Goal: Task Accomplishment & Management: Manage account settings

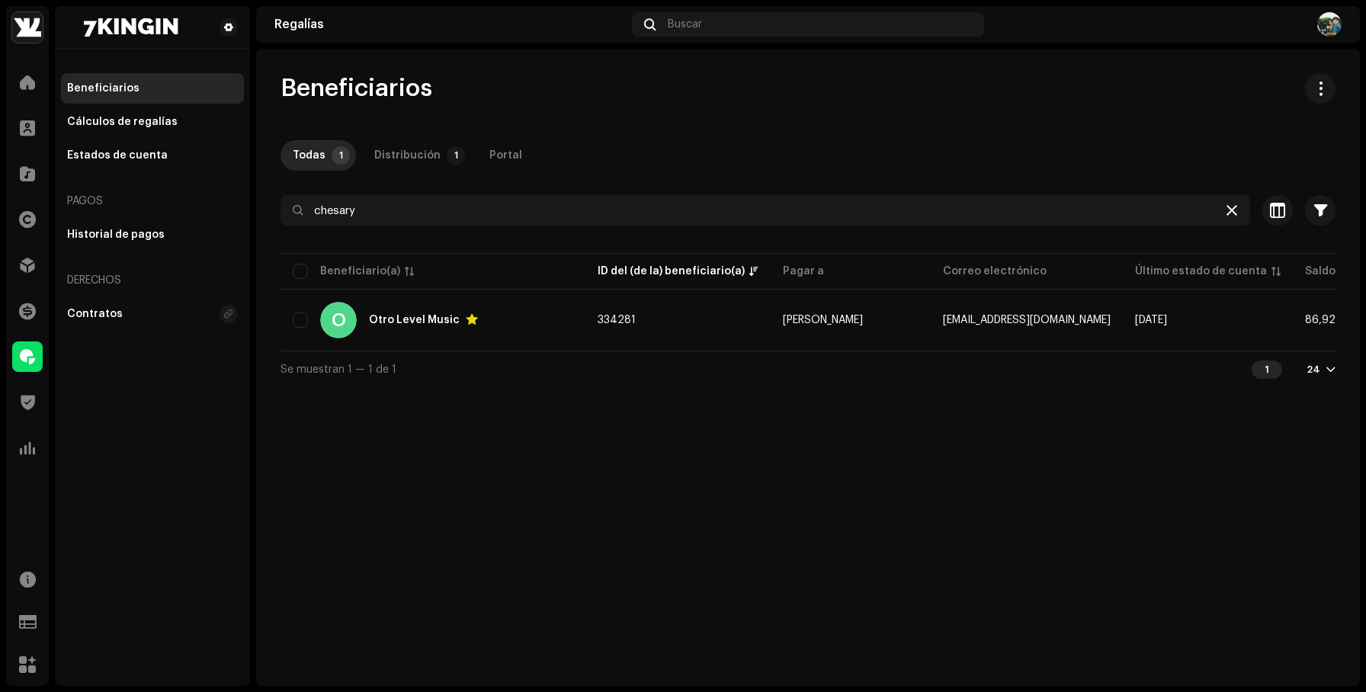
click at [1232, 204] on icon at bounding box center [1231, 210] width 11 height 12
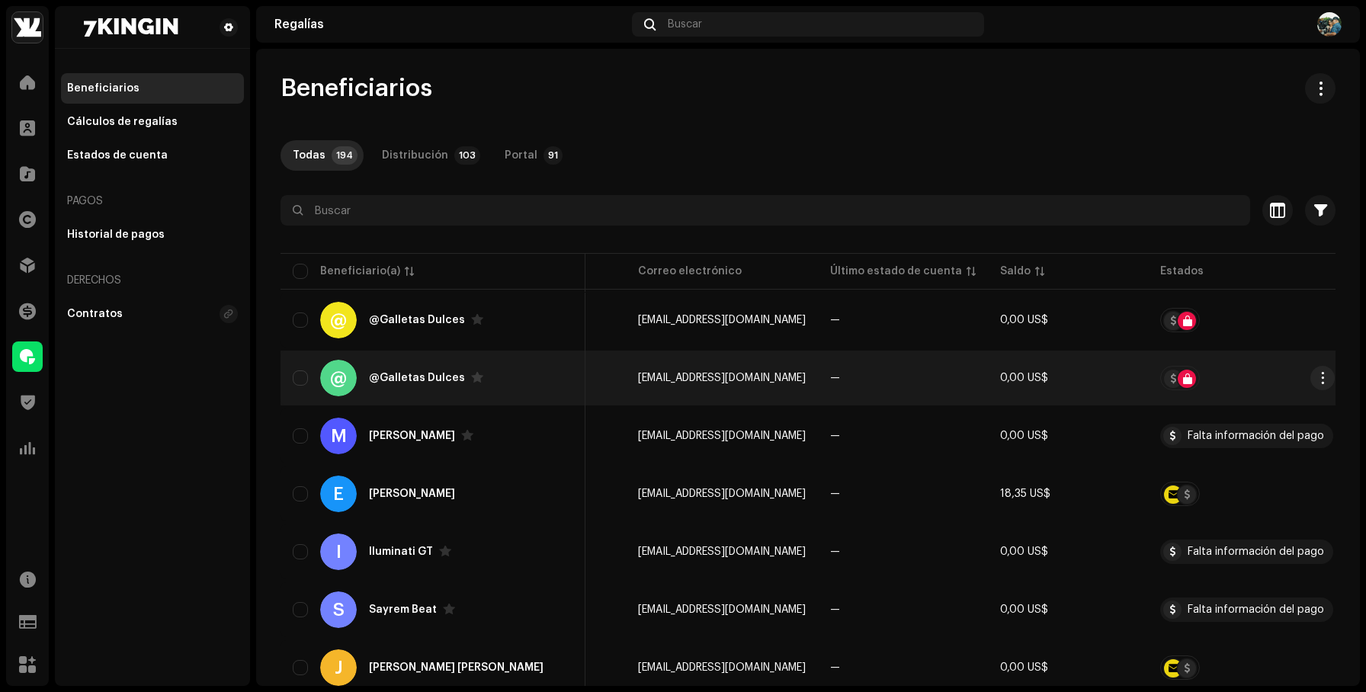
scroll to position [0, 384]
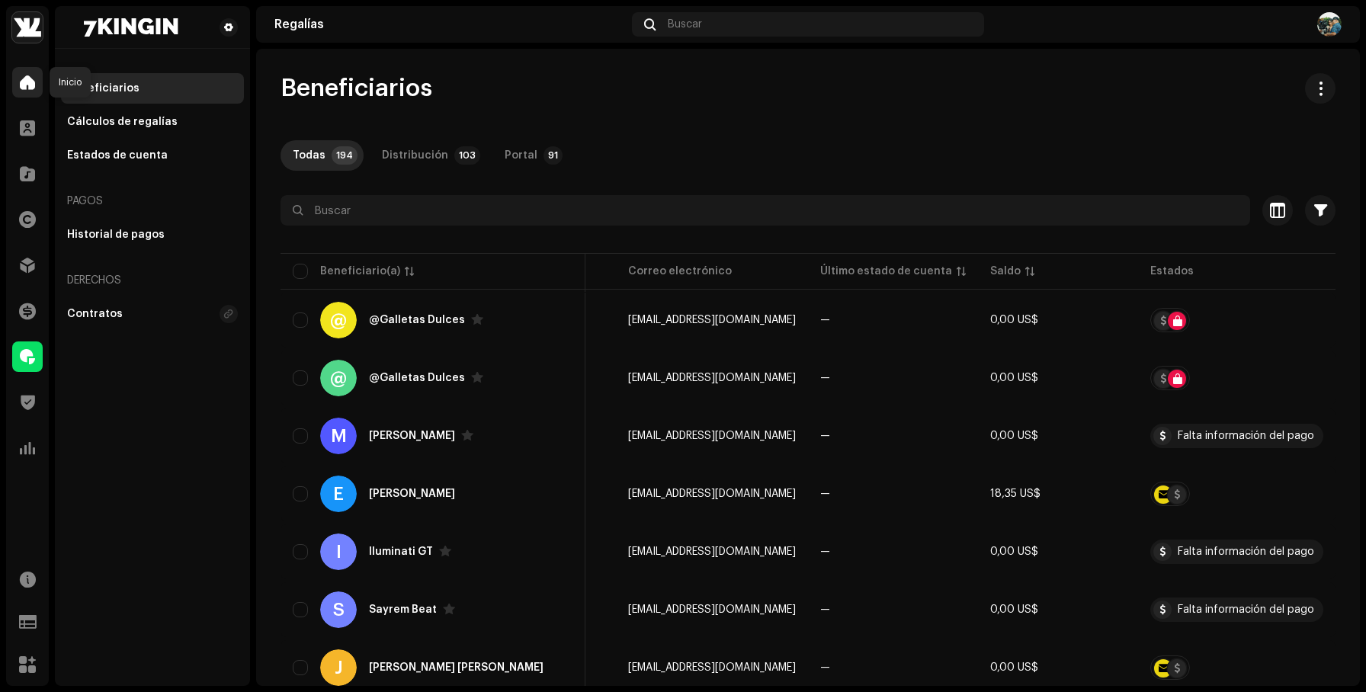
click at [26, 88] on span at bounding box center [27, 82] width 15 height 12
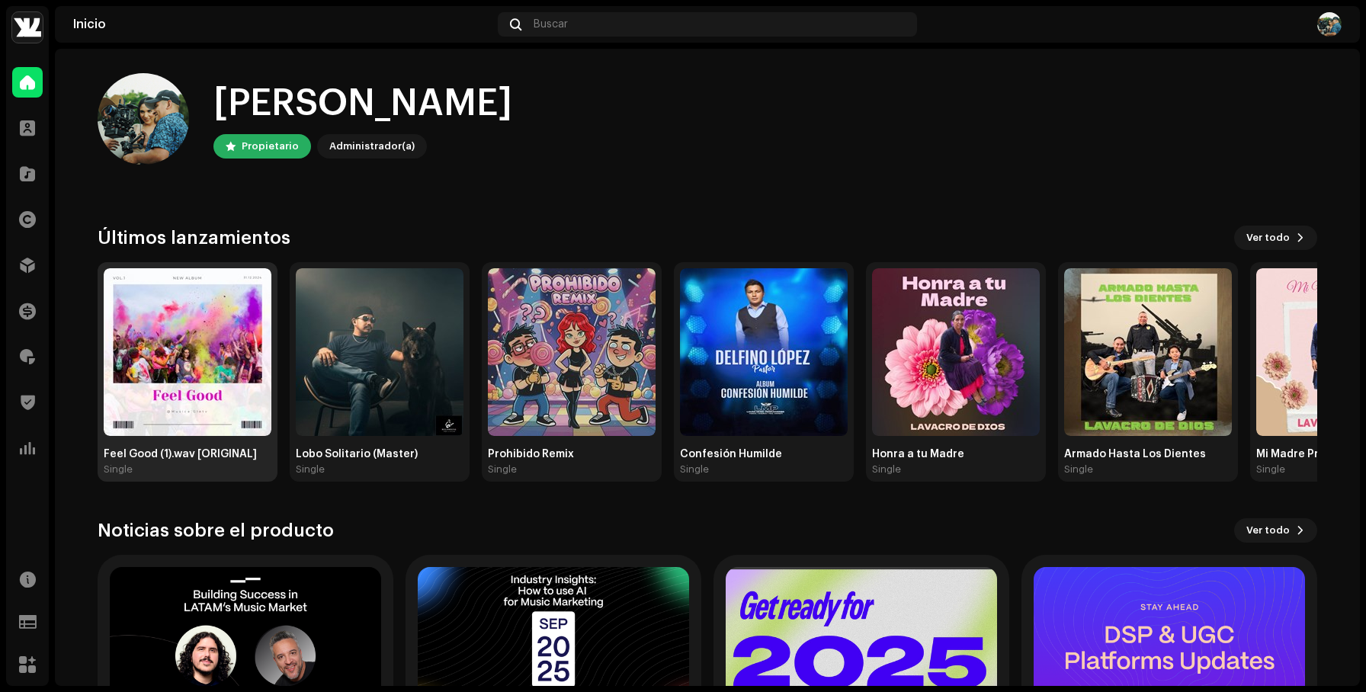
click at [190, 313] on img at bounding box center [188, 352] width 168 height 168
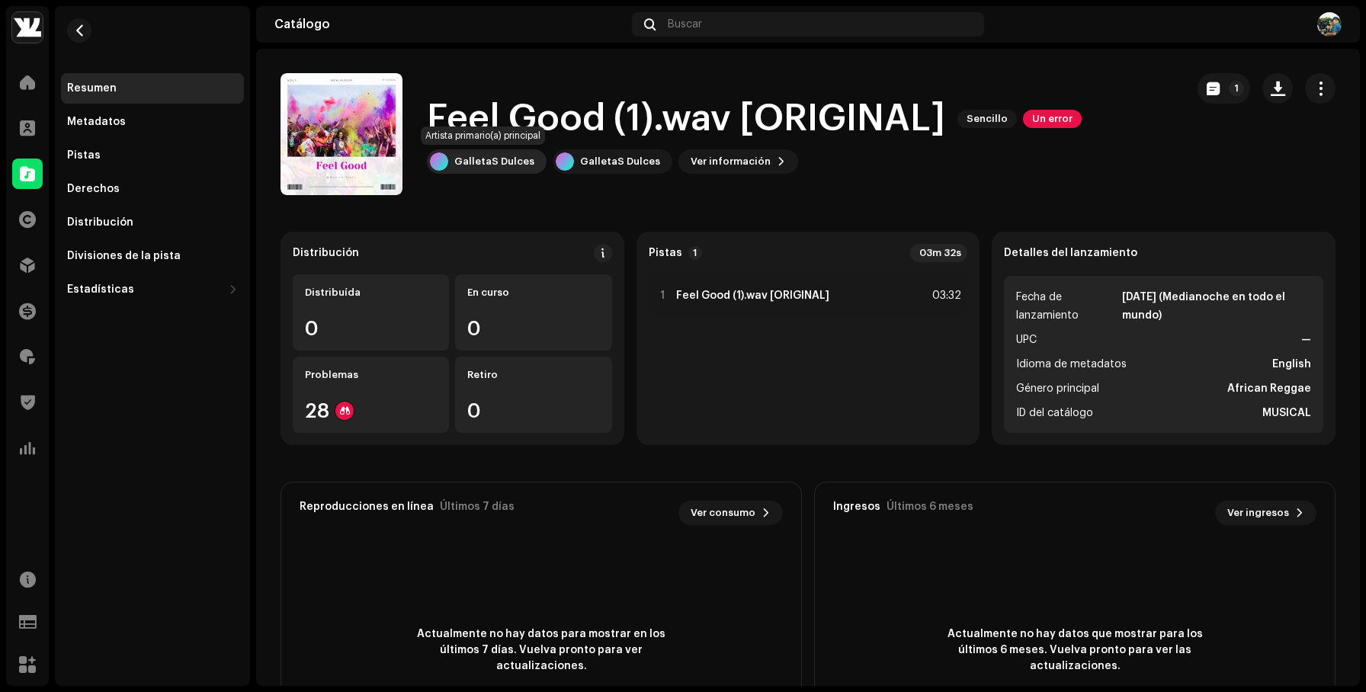
click at [504, 165] on div "GalletaS Dulces" at bounding box center [494, 161] width 80 height 12
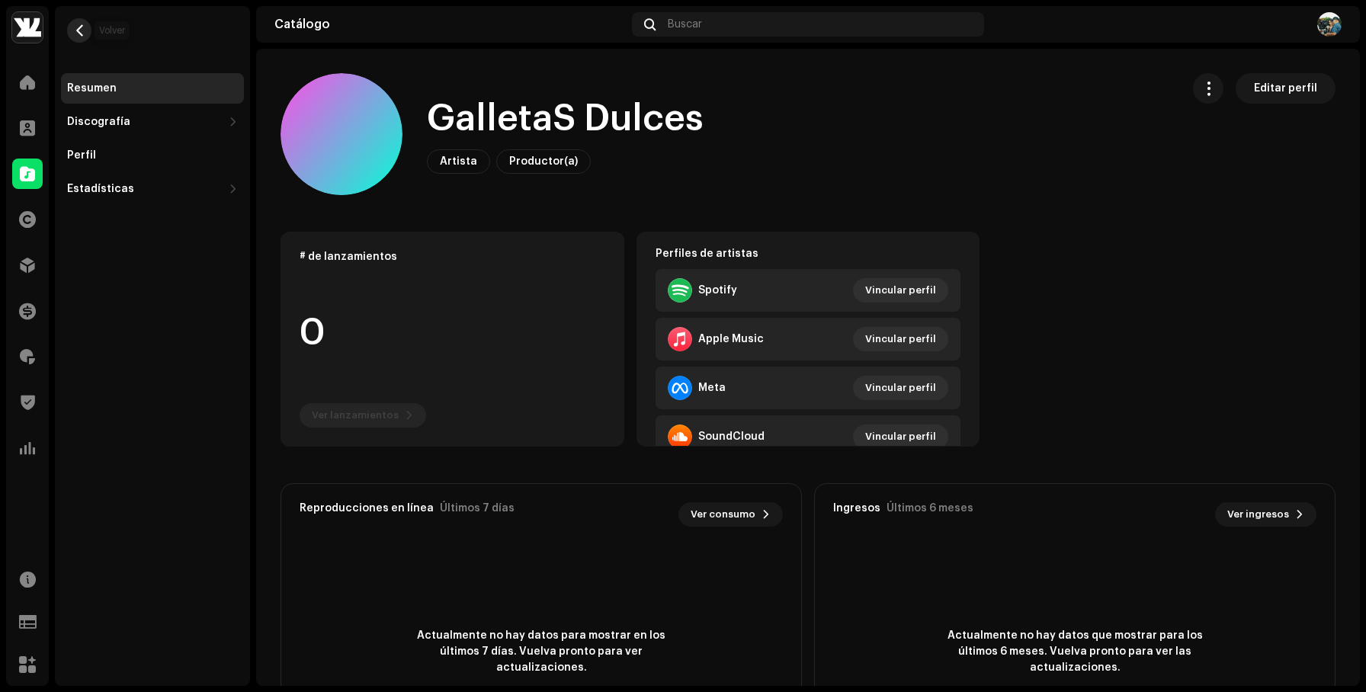
click at [82, 30] on span "button" at bounding box center [79, 30] width 11 height 12
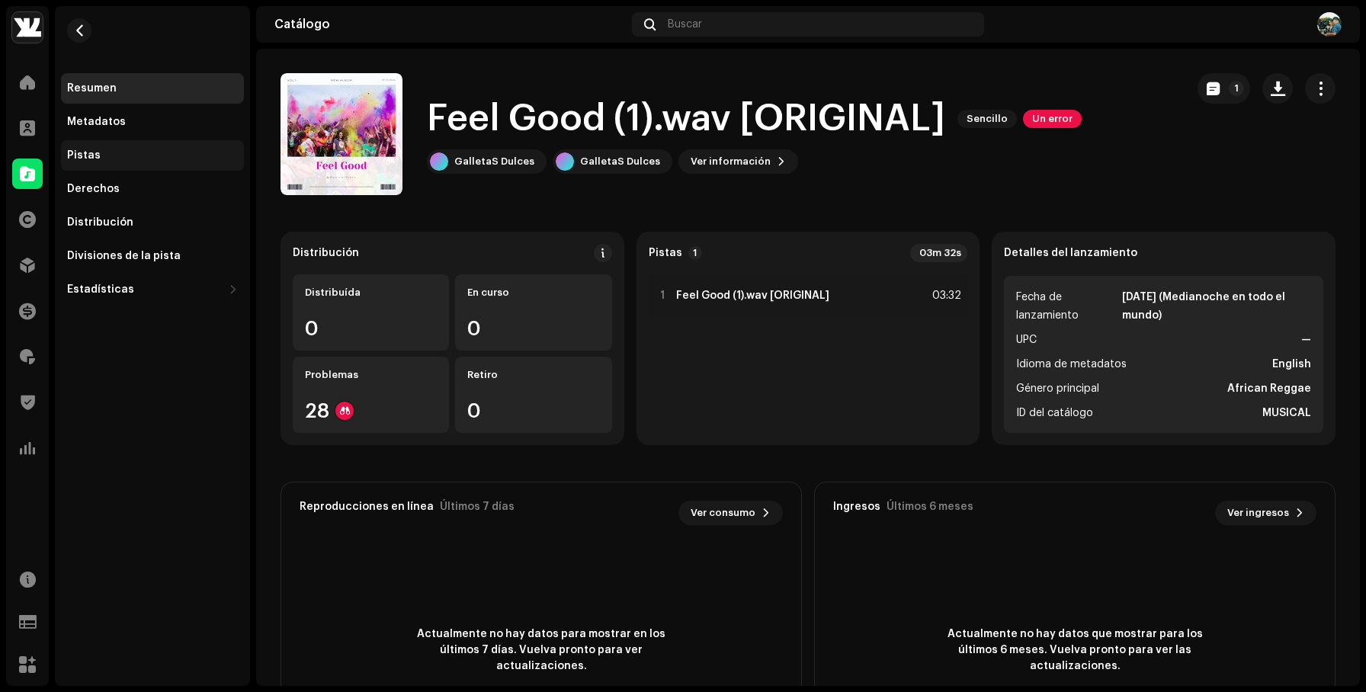
click at [96, 148] on div "Pistas" at bounding box center [152, 155] width 183 height 30
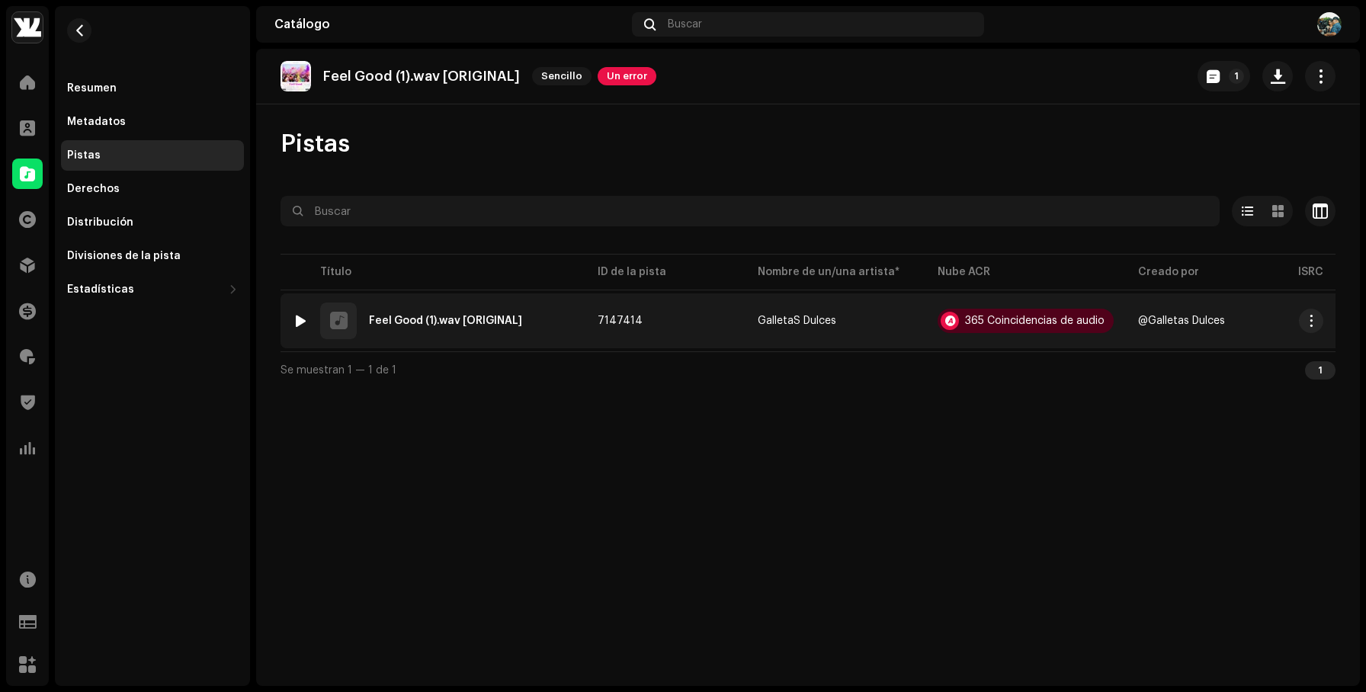
click at [298, 320] on div at bounding box center [300, 321] width 11 height 12
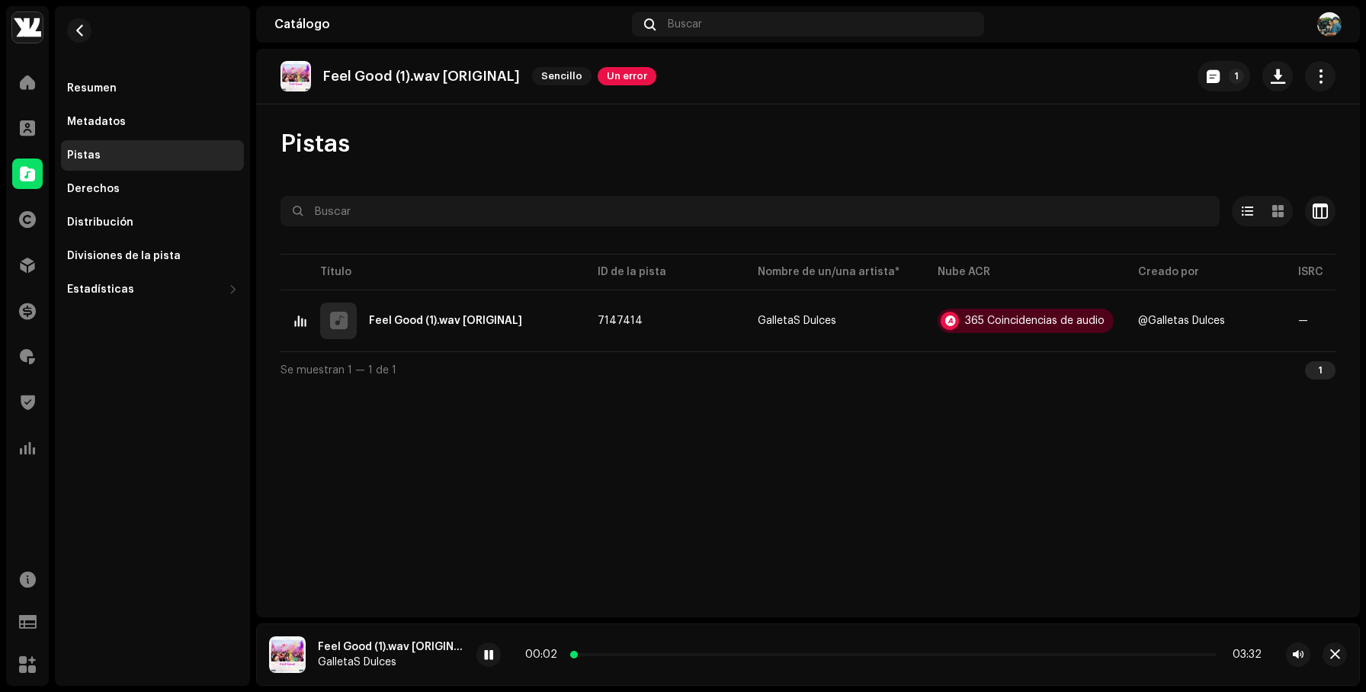
click at [599, 655] on p-slider at bounding box center [893, 654] width 646 height 3
click at [656, 654] on p-slider at bounding box center [893, 654] width 646 height 3
click at [739, 653] on p-slider at bounding box center [893, 654] width 646 height 3
click at [485, 652] on span at bounding box center [488, 655] width 9 height 12
click at [29, 82] on span at bounding box center [27, 82] width 15 height 12
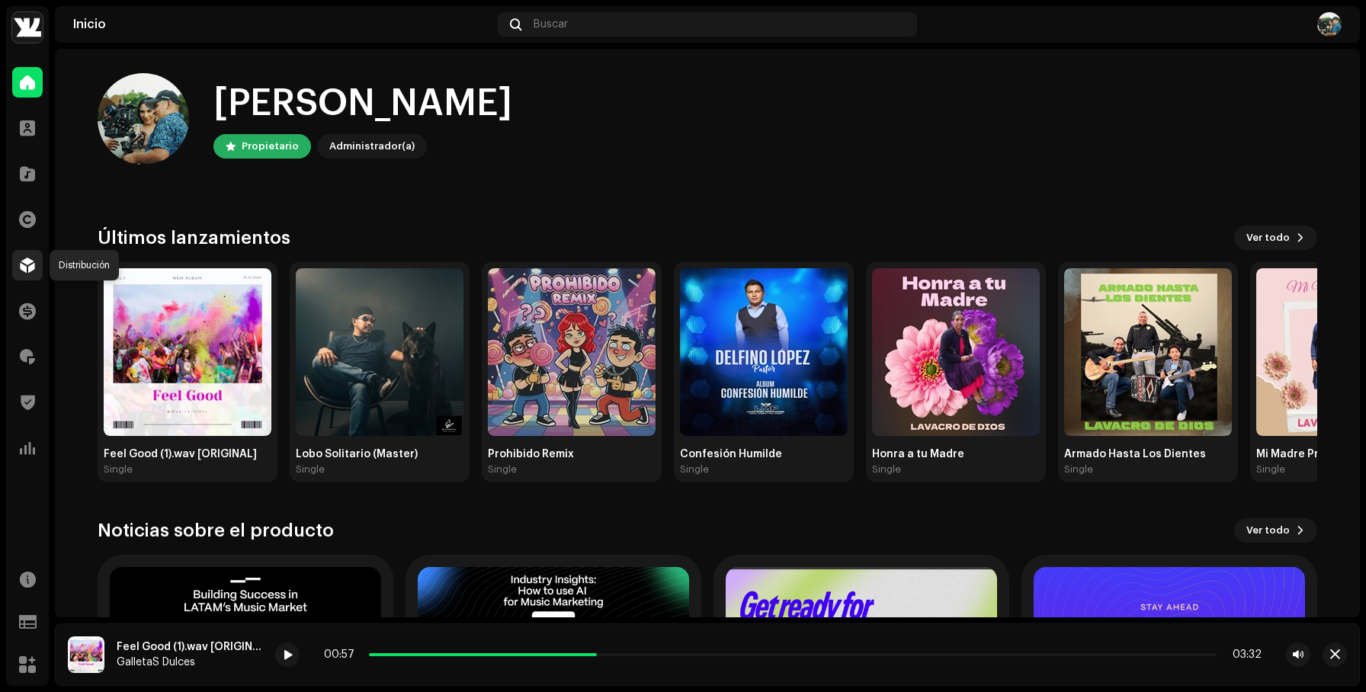
click at [32, 260] on span at bounding box center [27, 265] width 15 height 12
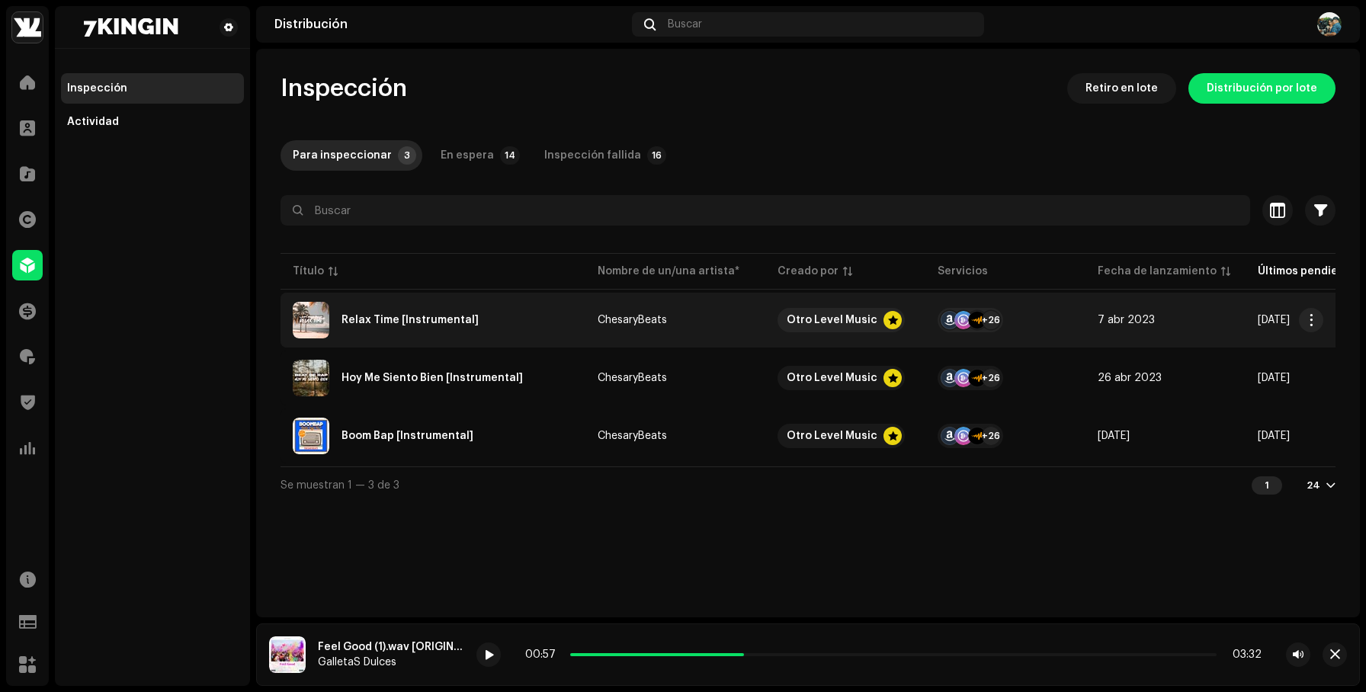
click at [513, 318] on div "Relax Time [Instrumental]" at bounding box center [433, 320] width 280 height 37
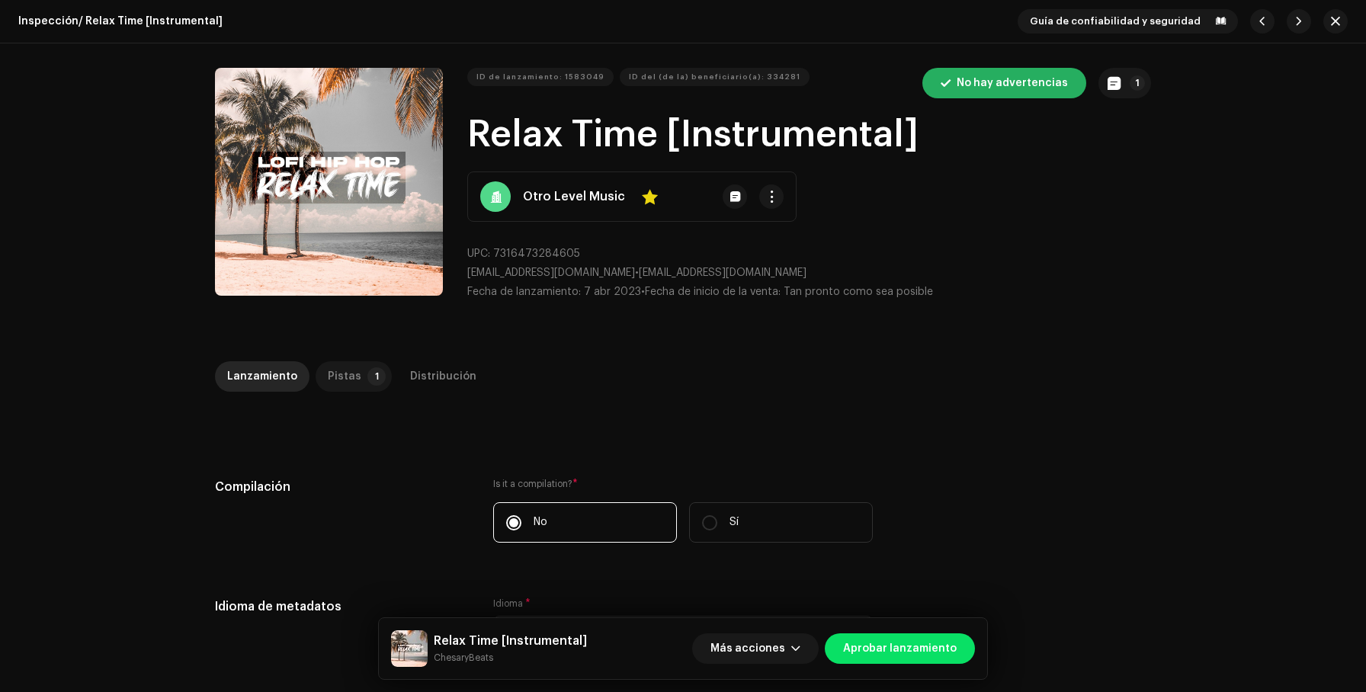
click at [334, 370] on div "Pistas" at bounding box center [345, 376] width 34 height 30
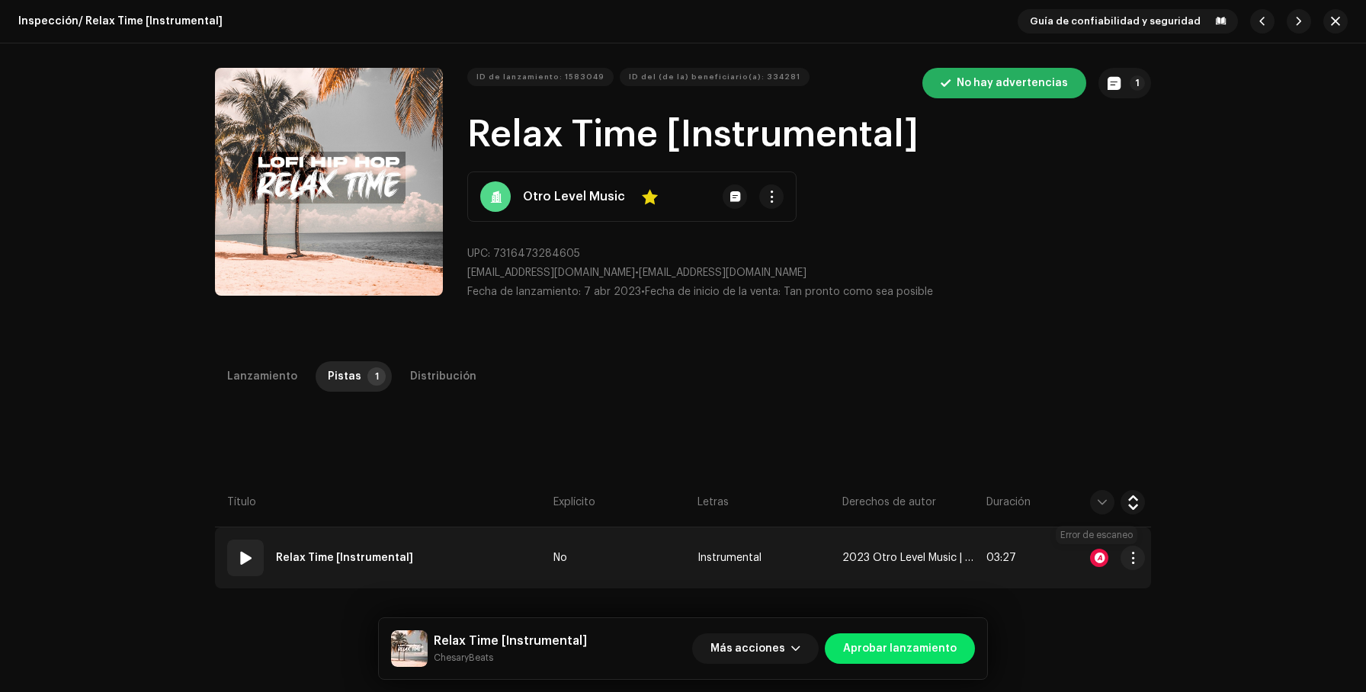
click at [1101, 558] on div at bounding box center [1099, 558] width 18 height 18
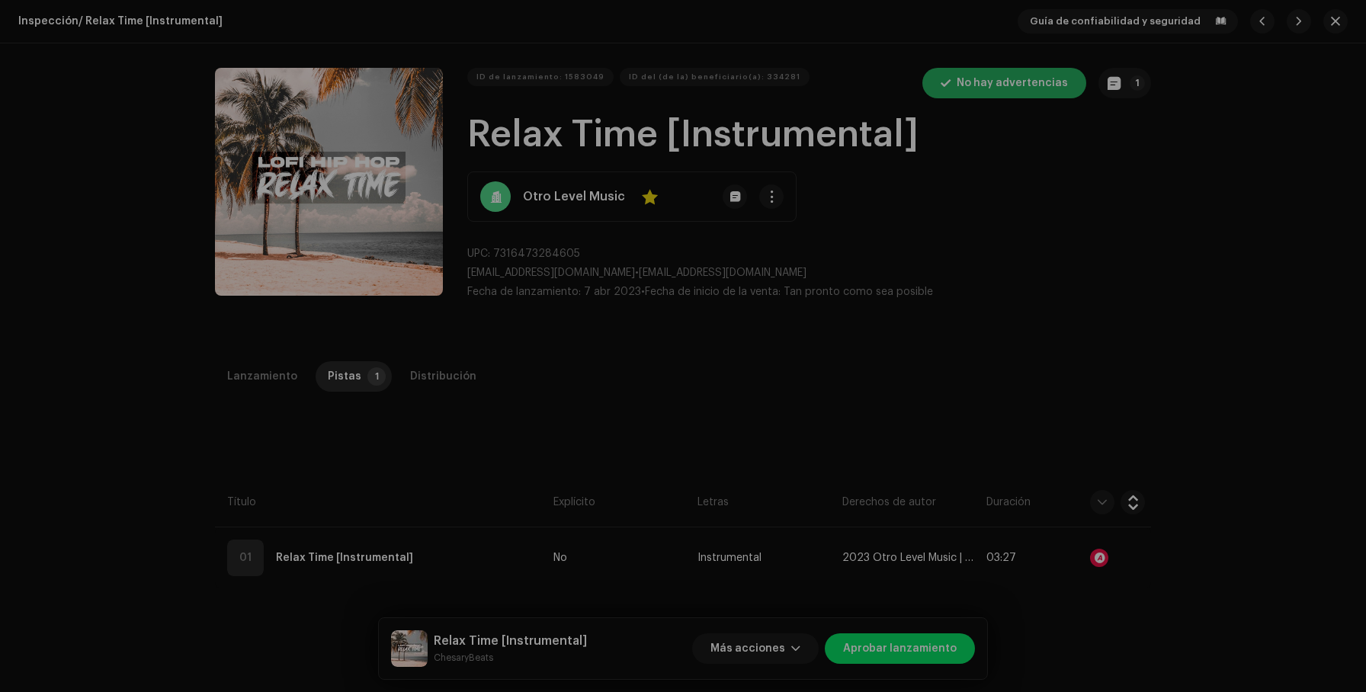
click at [1003, 344] on div "Reconocimiento de audio por AcrCloud is still processing the audio file. Do NOT…" at bounding box center [683, 346] width 1366 height 692
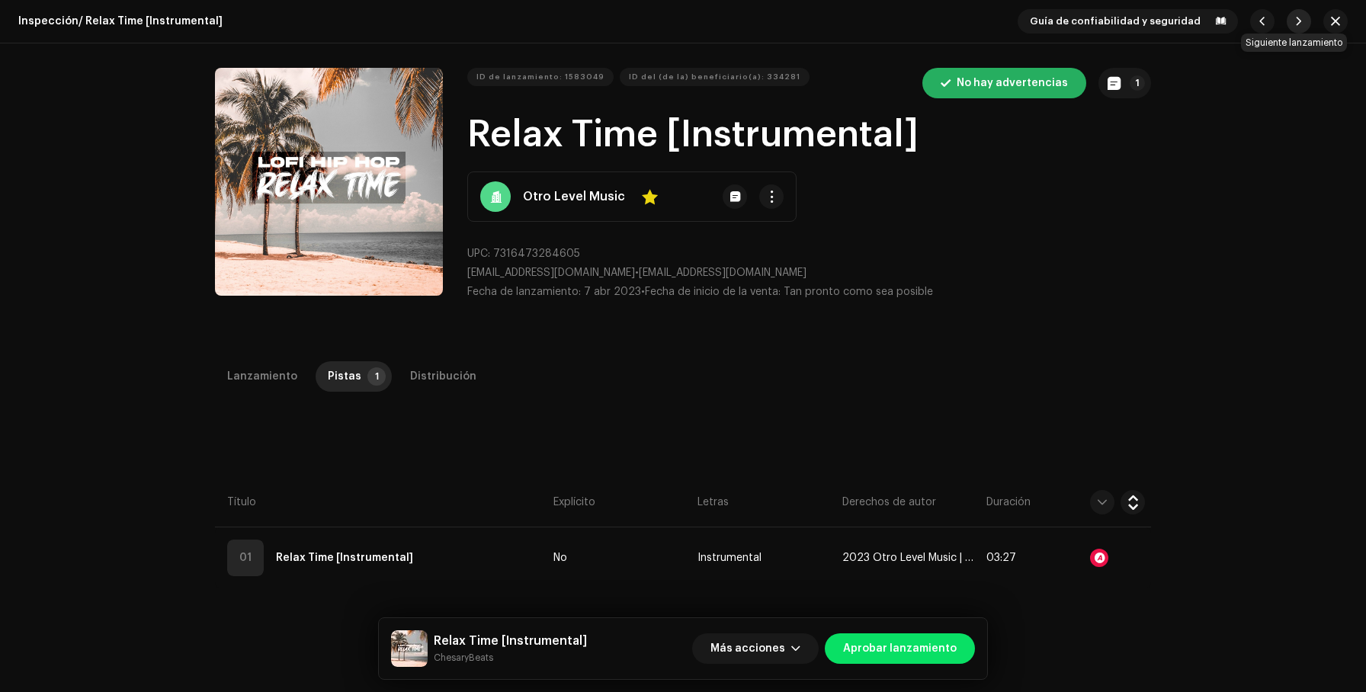
click at [1287, 16] on button "button" at bounding box center [1299, 21] width 24 height 24
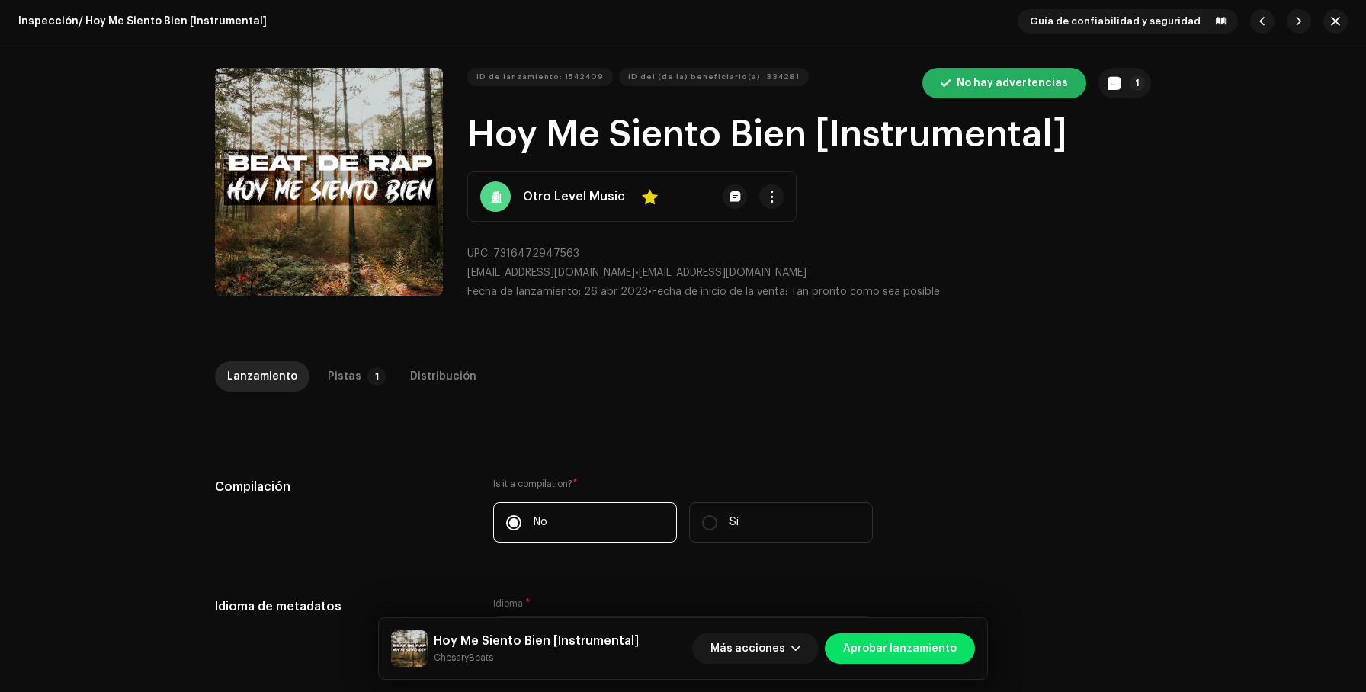
click at [348, 362] on div "Pistas" at bounding box center [345, 376] width 34 height 30
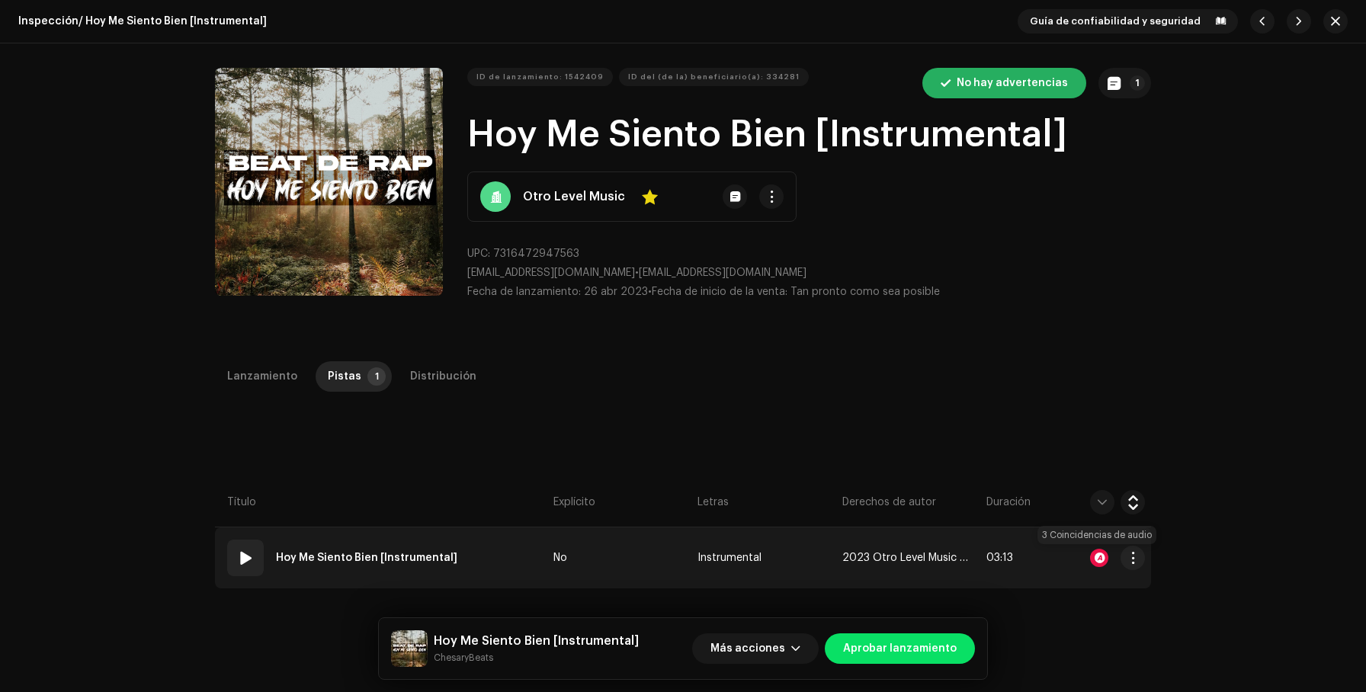
click at [1100, 557] on div at bounding box center [1099, 558] width 18 height 18
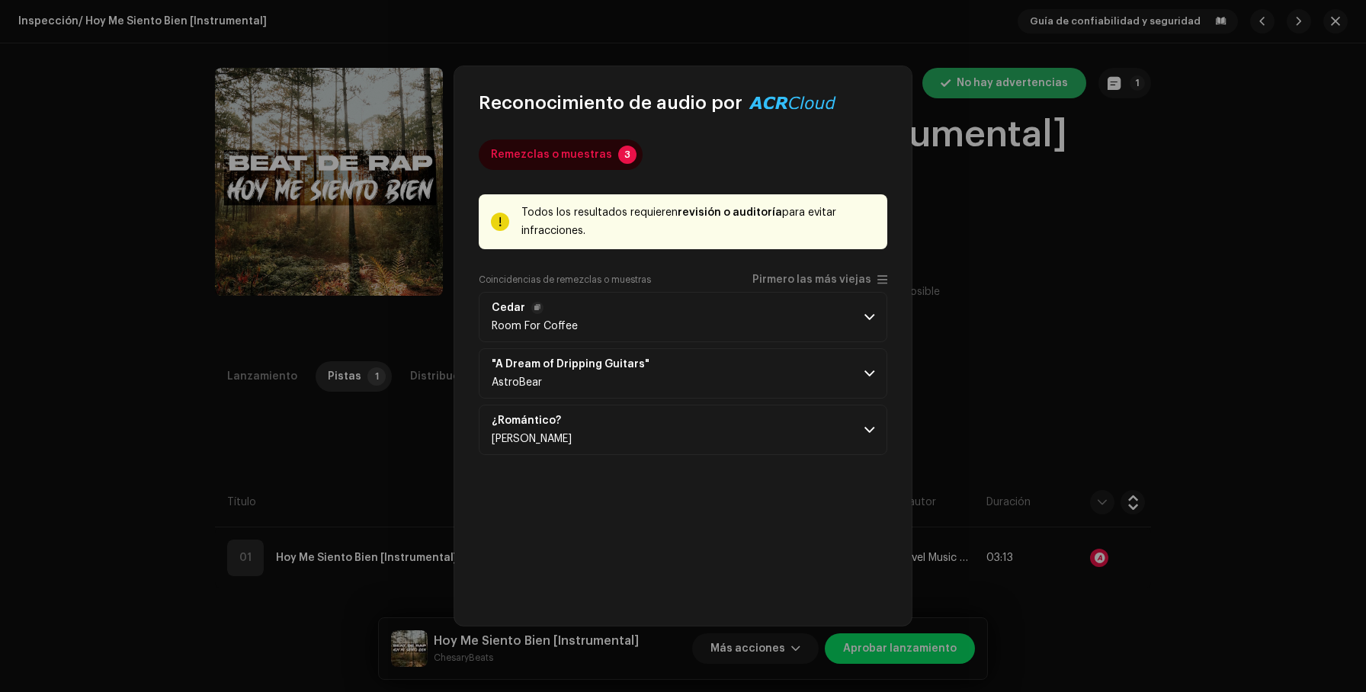
click at [823, 327] on p-accordion-header "Cedar Room For Coffee" at bounding box center [683, 317] width 409 height 50
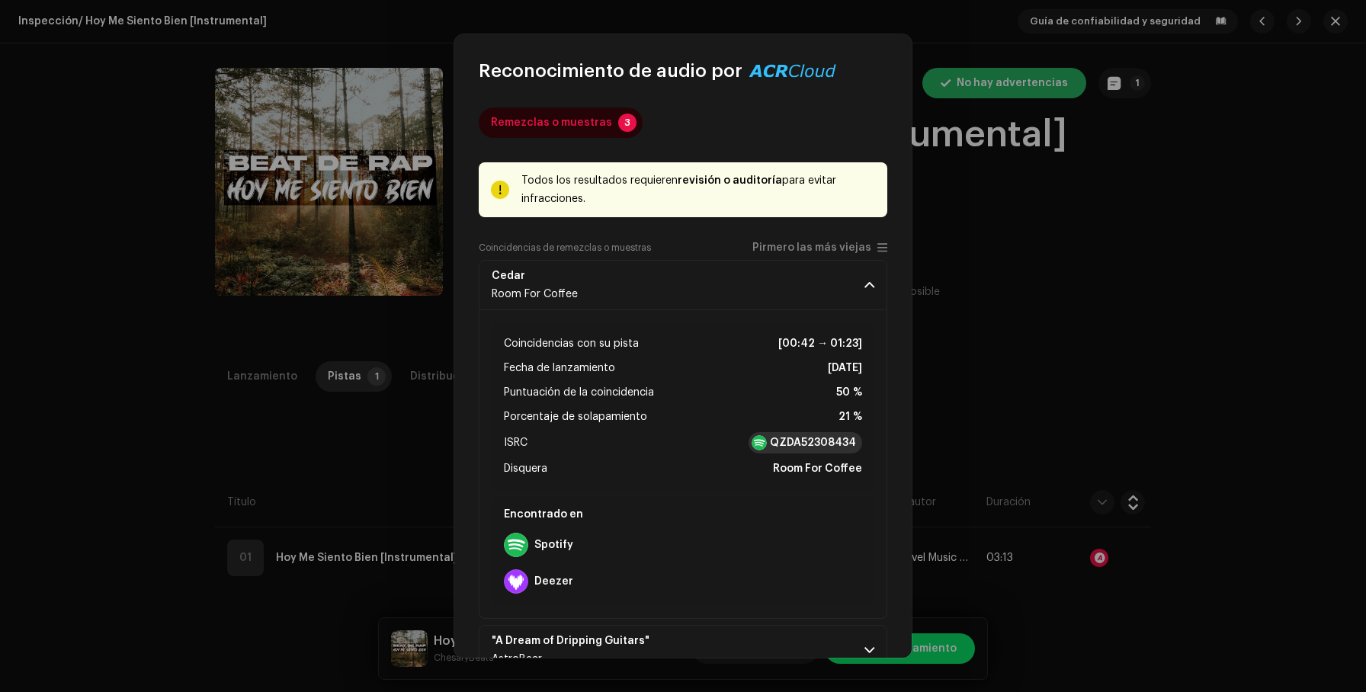
click at [806, 441] on strong "QZDA52308434" at bounding box center [813, 442] width 86 height 15
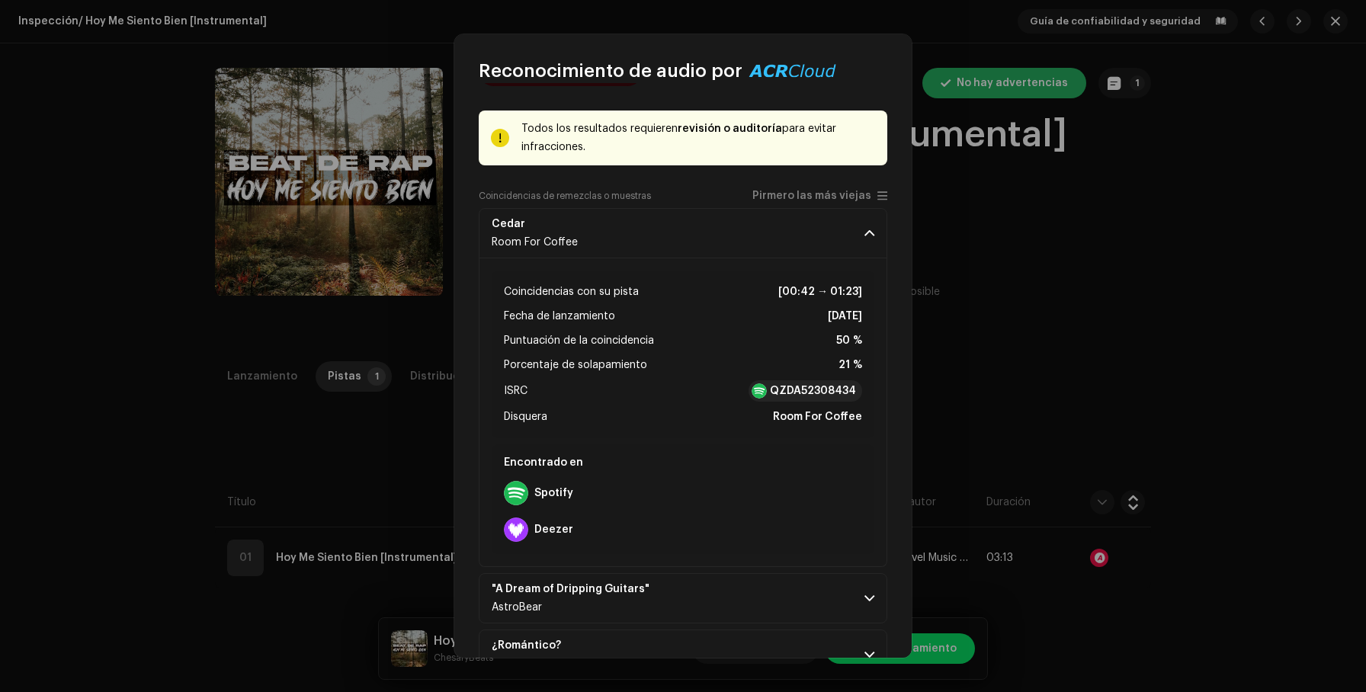
scroll to position [99, 0]
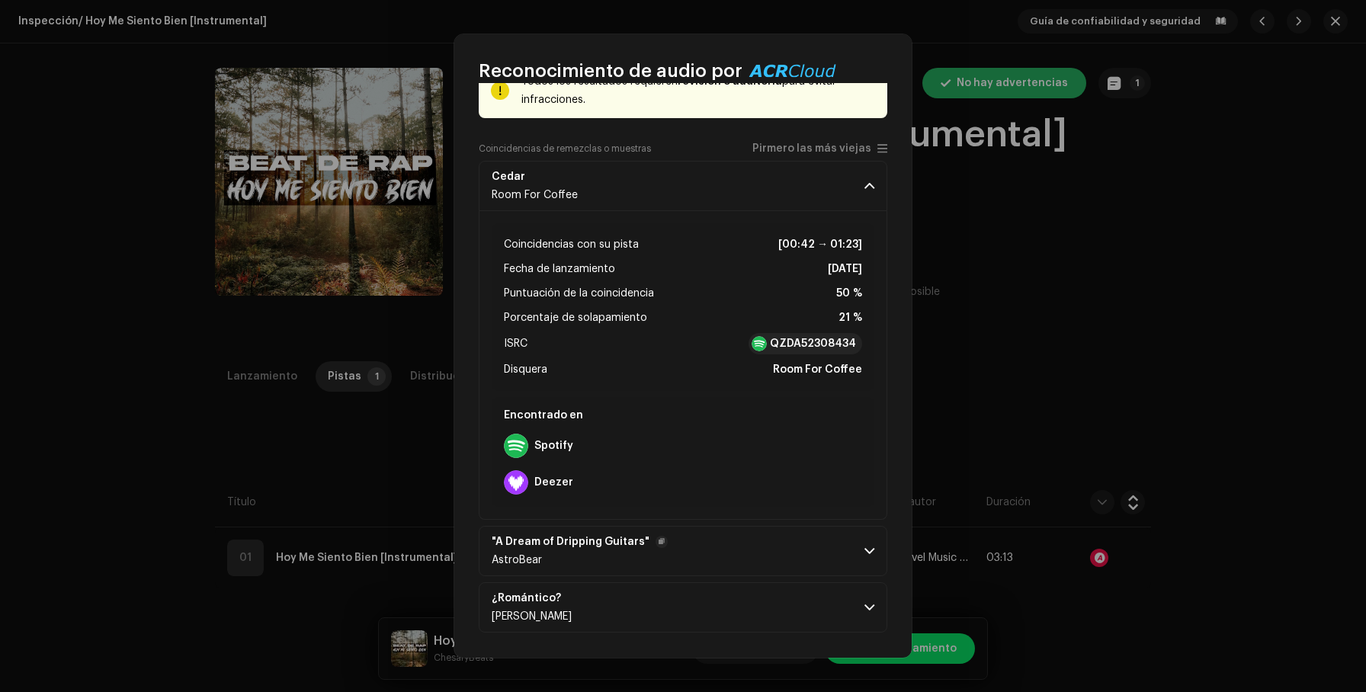
click at [796, 546] on p-accordion-header ""A Dream of Dripping Guitars" AstroBear" at bounding box center [683, 551] width 409 height 50
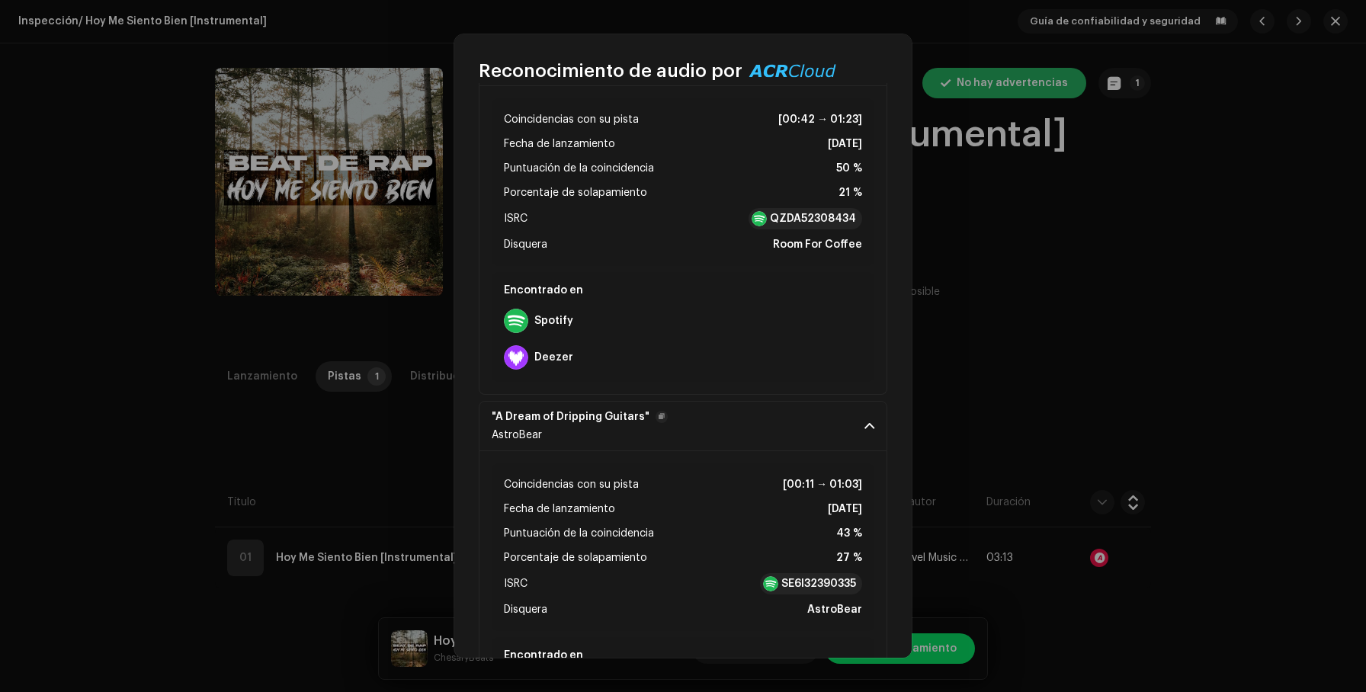
scroll to position [324, 0]
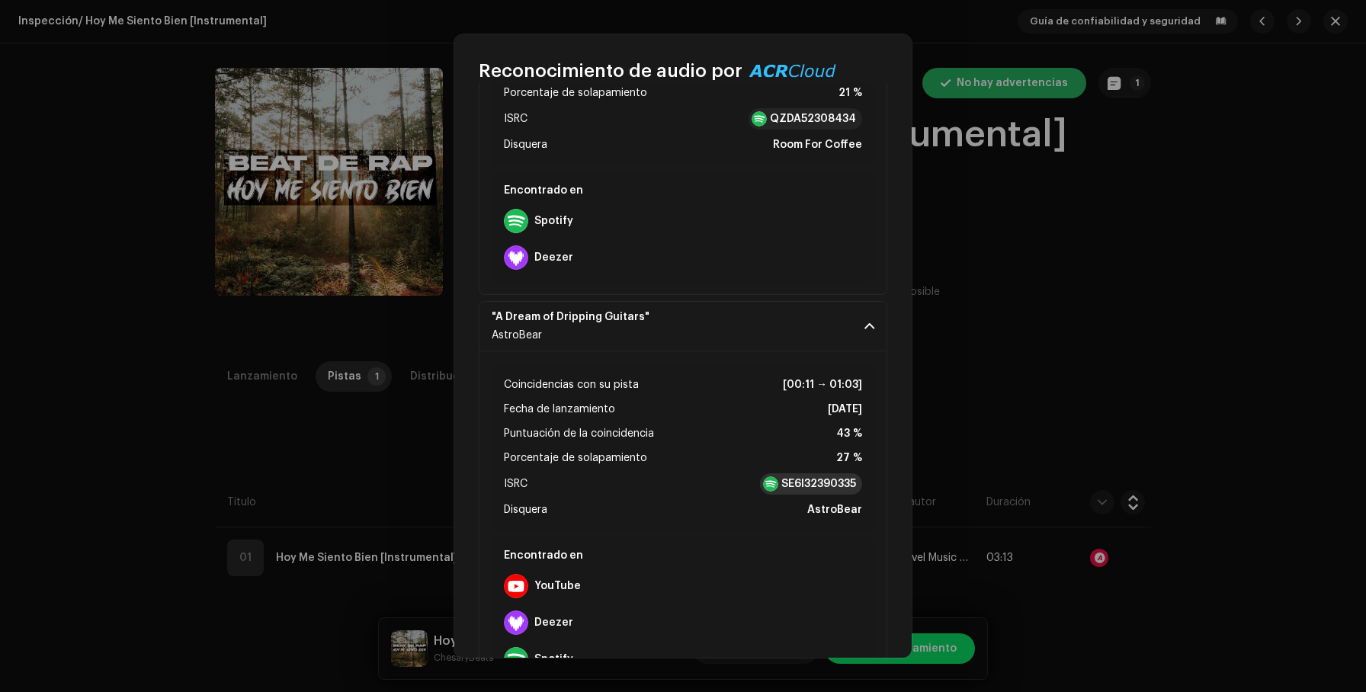
click at [828, 486] on strong "SE6I32390335" at bounding box center [818, 483] width 75 height 15
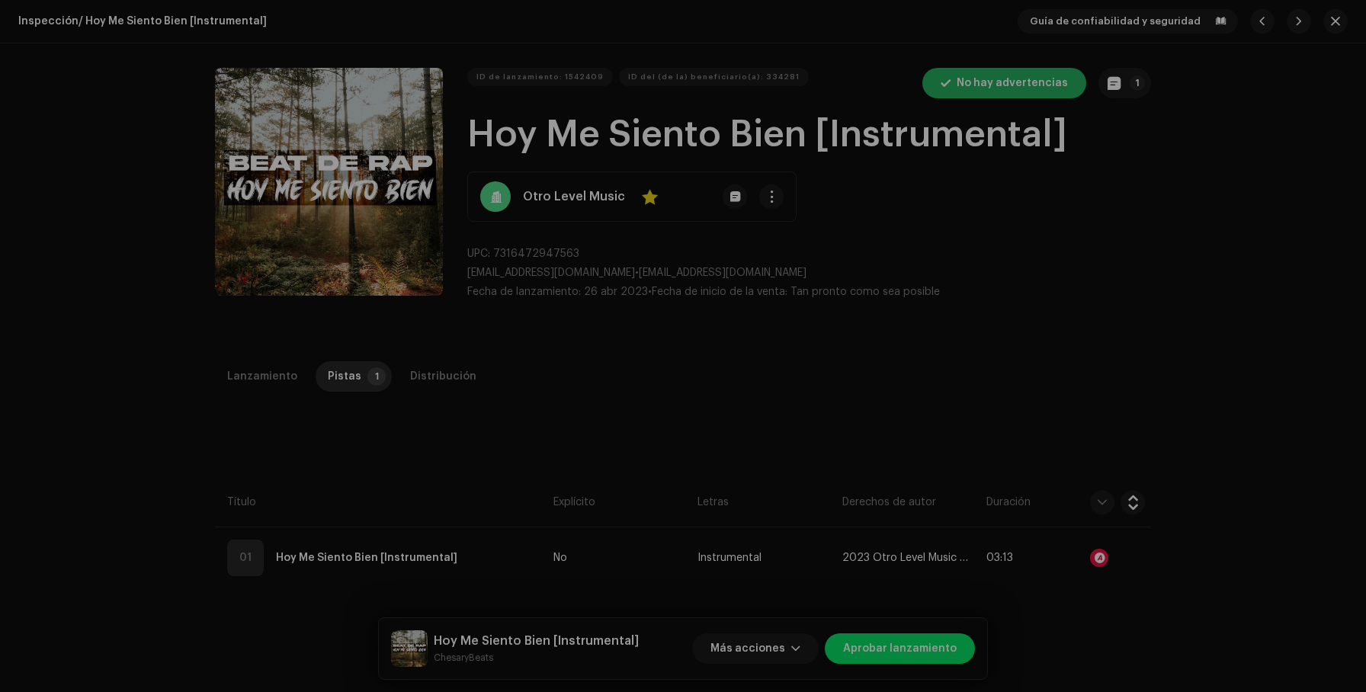
click at [309, 362] on div "Reconocimiento de audio por Remezclas o muestras 3 Todos los resultados requier…" at bounding box center [683, 346] width 1366 height 692
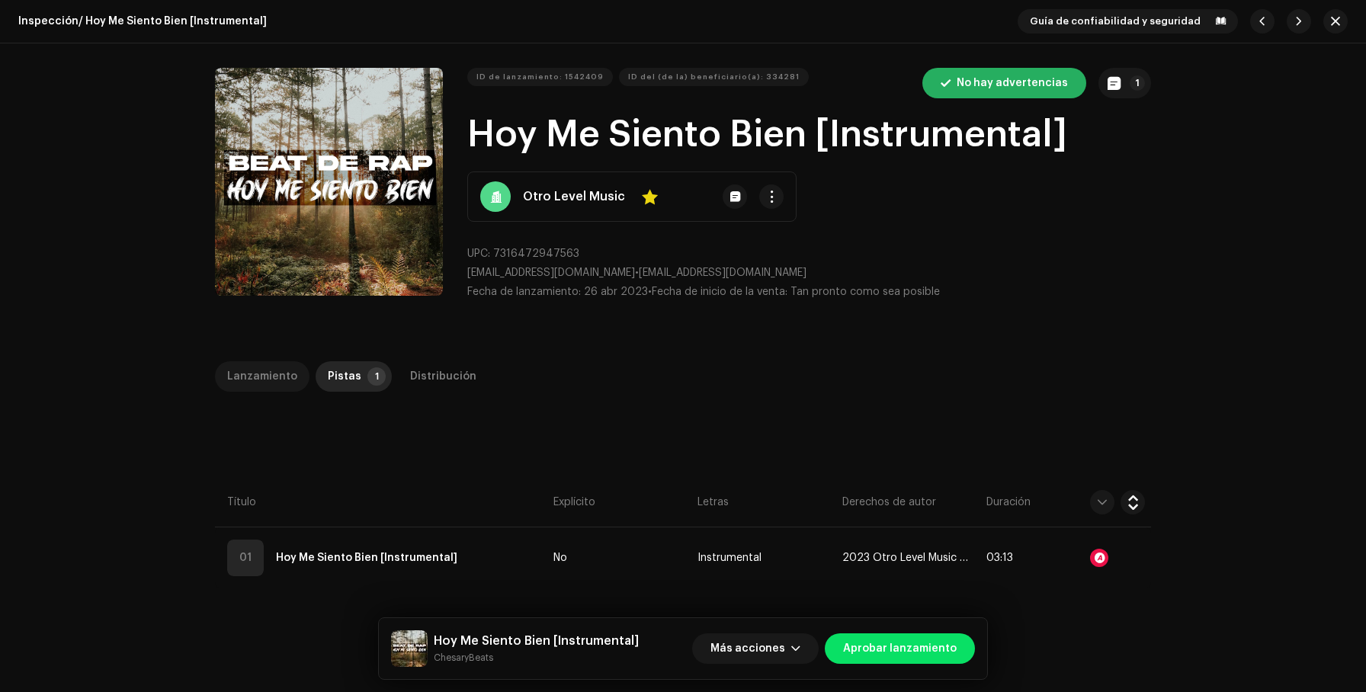
click at [257, 383] on div "Lanzamiento" at bounding box center [262, 376] width 70 height 30
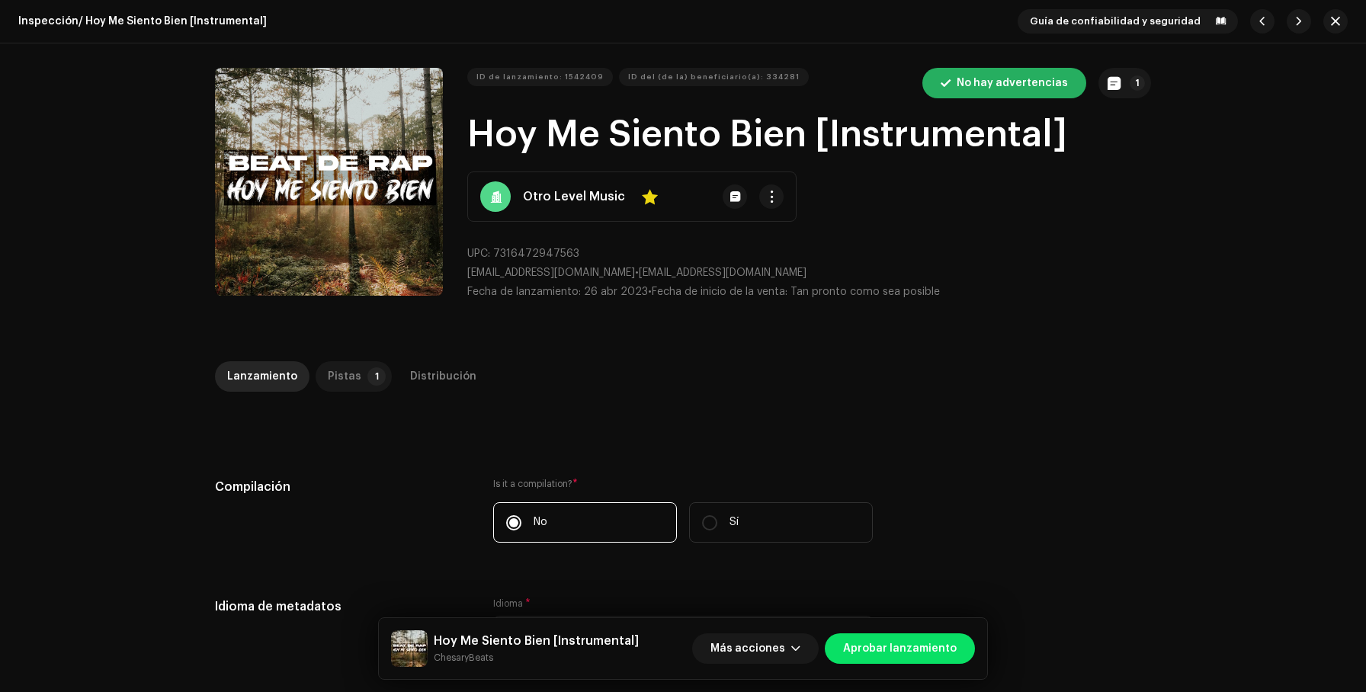
click at [354, 369] on p-tab "Pistas 1" at bounding box center [354, 376] width 76 height 30
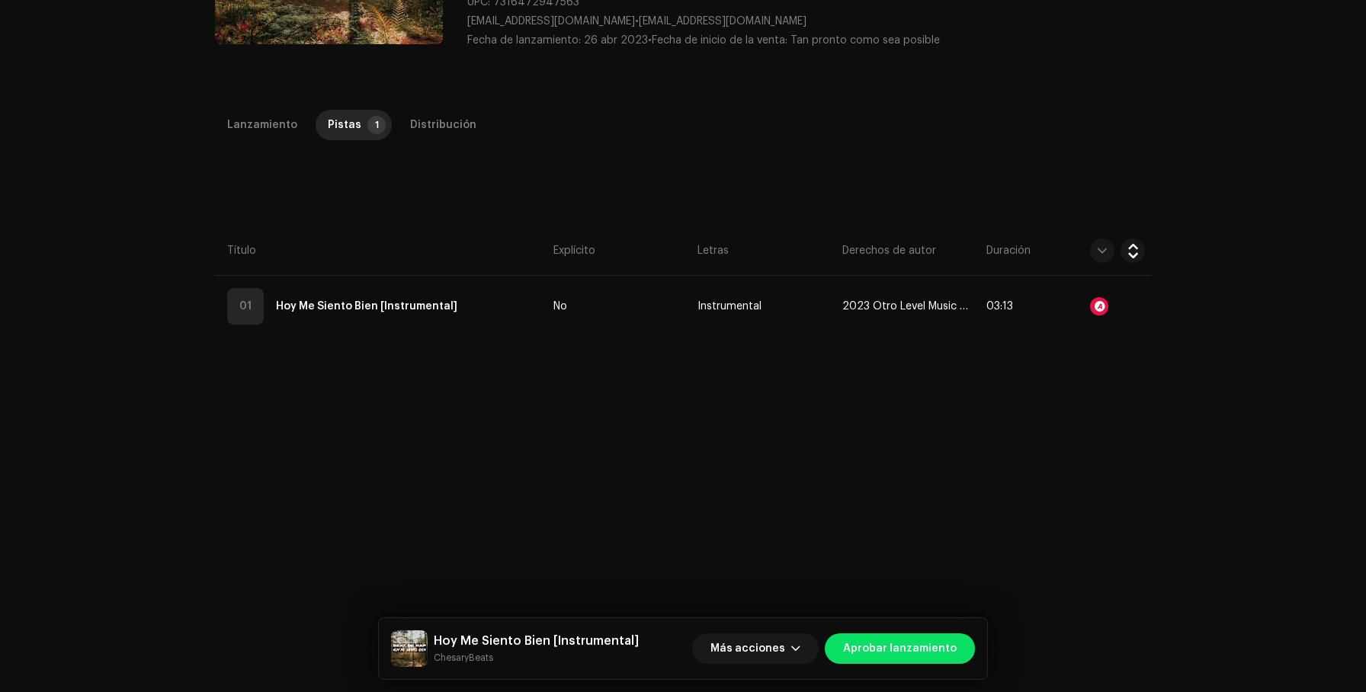
scroll to position [316, 0]
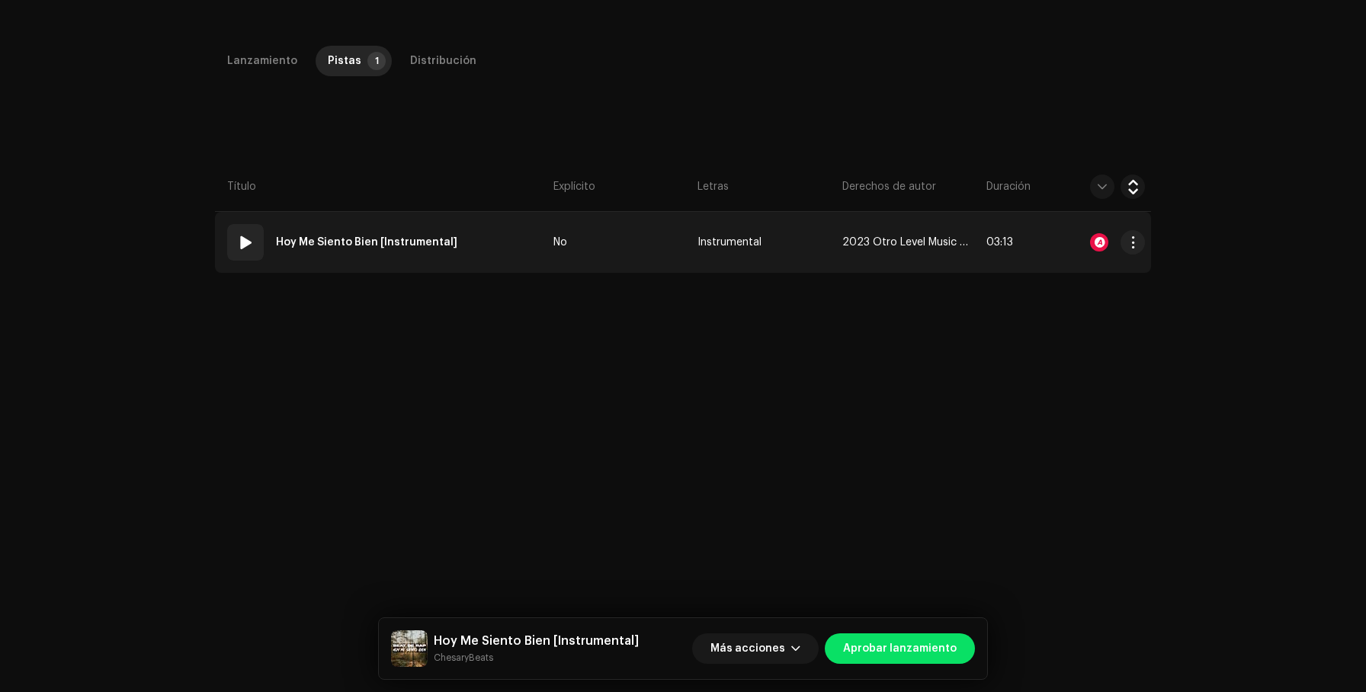
click at [239, 234] on span at bounding box center [245, 242] width 18 height 18
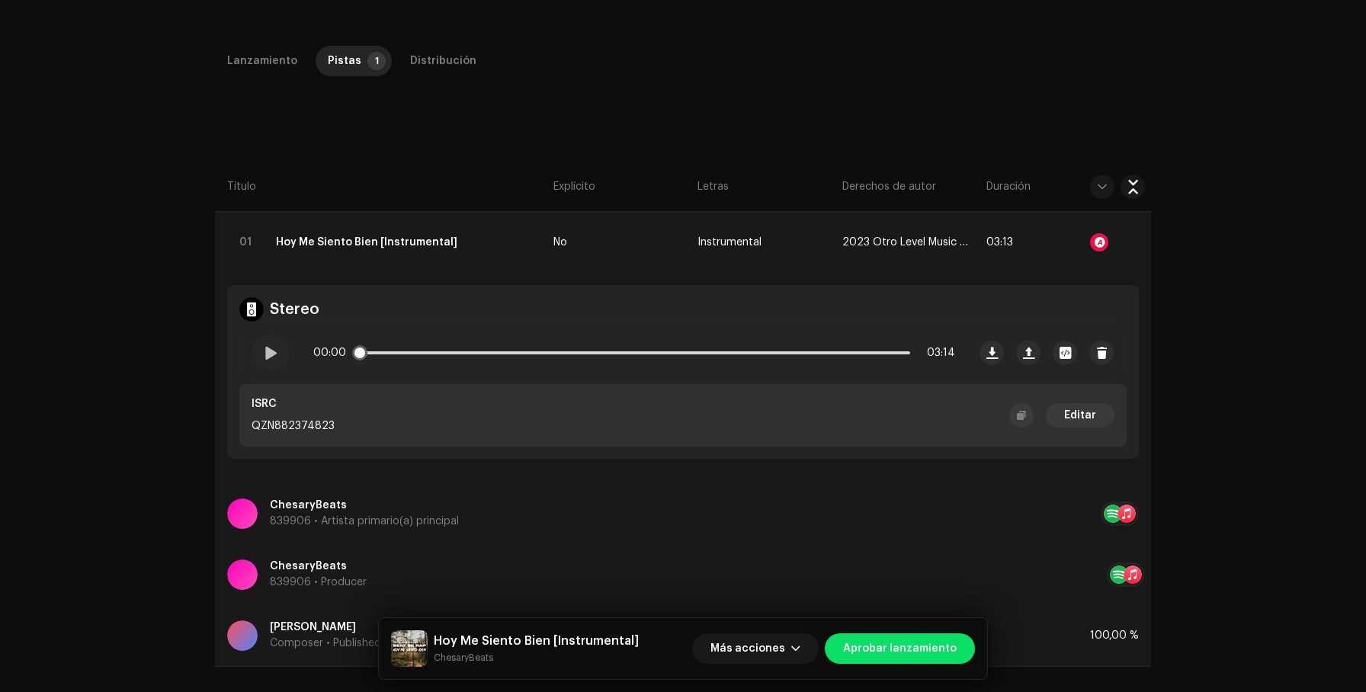
click at [378, 351] on div "00:00 03:14" at bounding box center [634, 353] width 642 height 30
click at [396, 350] on div "00:00 03:14" at bounding box center [634, 353] width 642 height 30
click at [265, 344] on div at bounding box center [270, 353] width 37 height 37
click at [394, 351] on p-slider at bounding box center [634, 352] width 552 height 3
click at [442, 350] on div "00:14 03:14" at bounding box center [634, 353] width 642 height 30
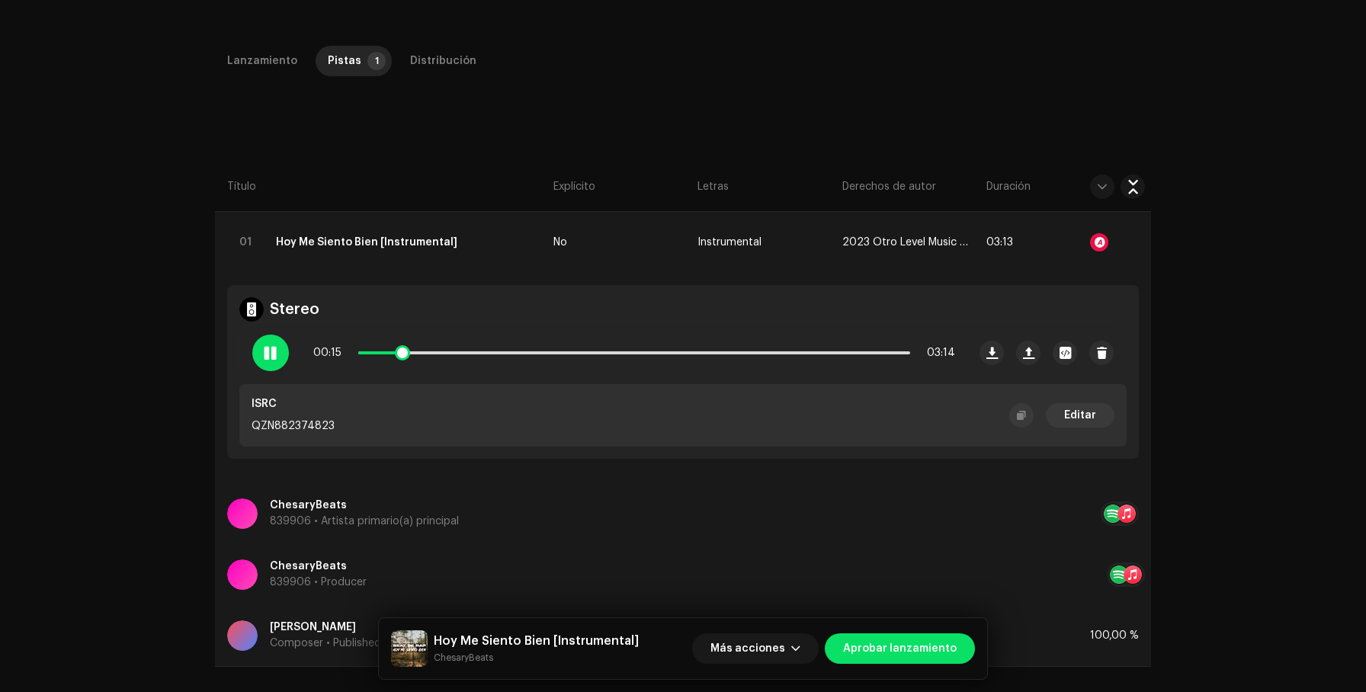
click at [459, 353] on p-slider at bounding box center [634, 352] width 552 height 3
click at [520, 348] on div "00:37 03:14" at bounding box center [634, 353] width 642 height 30
click at [535, 351] on div "00:38 03:14" at bounding box center [634, 353] width 642 height 30
click at [272, 341] on div at bounding box center [270, 353] width 37 height 37
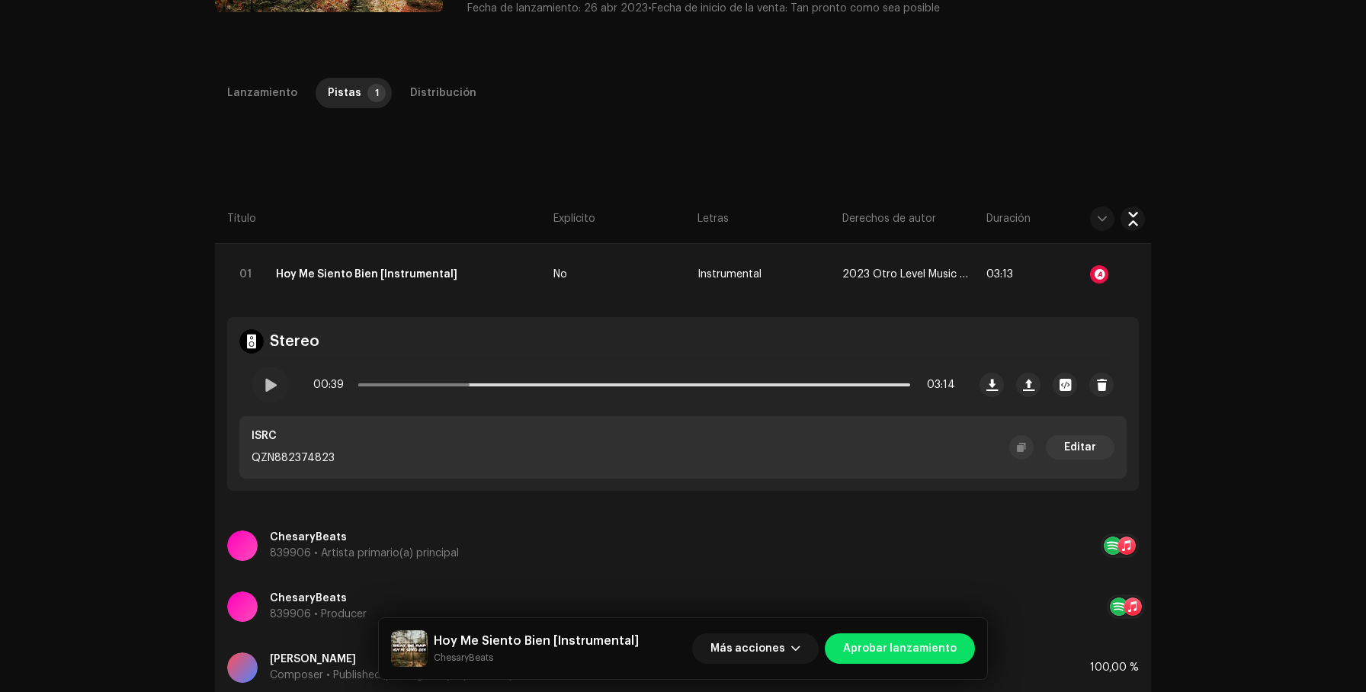
scroll to position [282, 0]
click at [422, 95] on div "Distribución" at bounding box center [443, 94] width 66 height 30
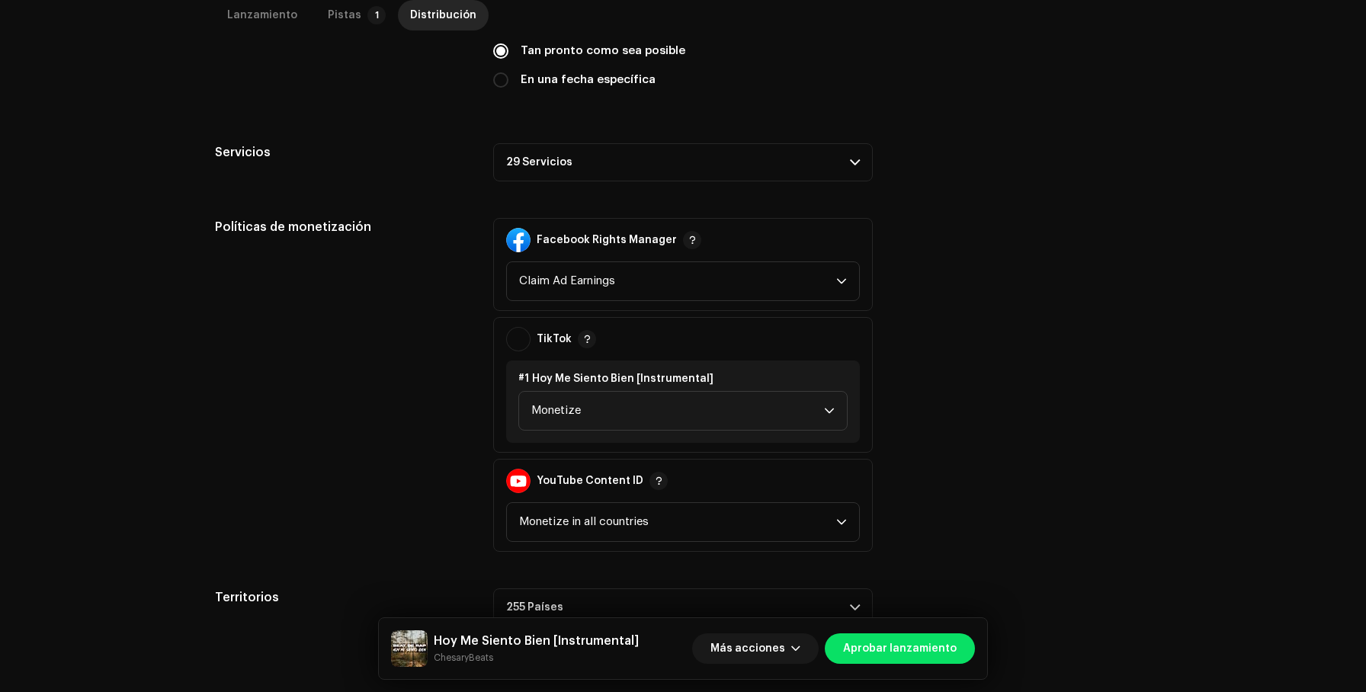
scroll to position [507, 0]
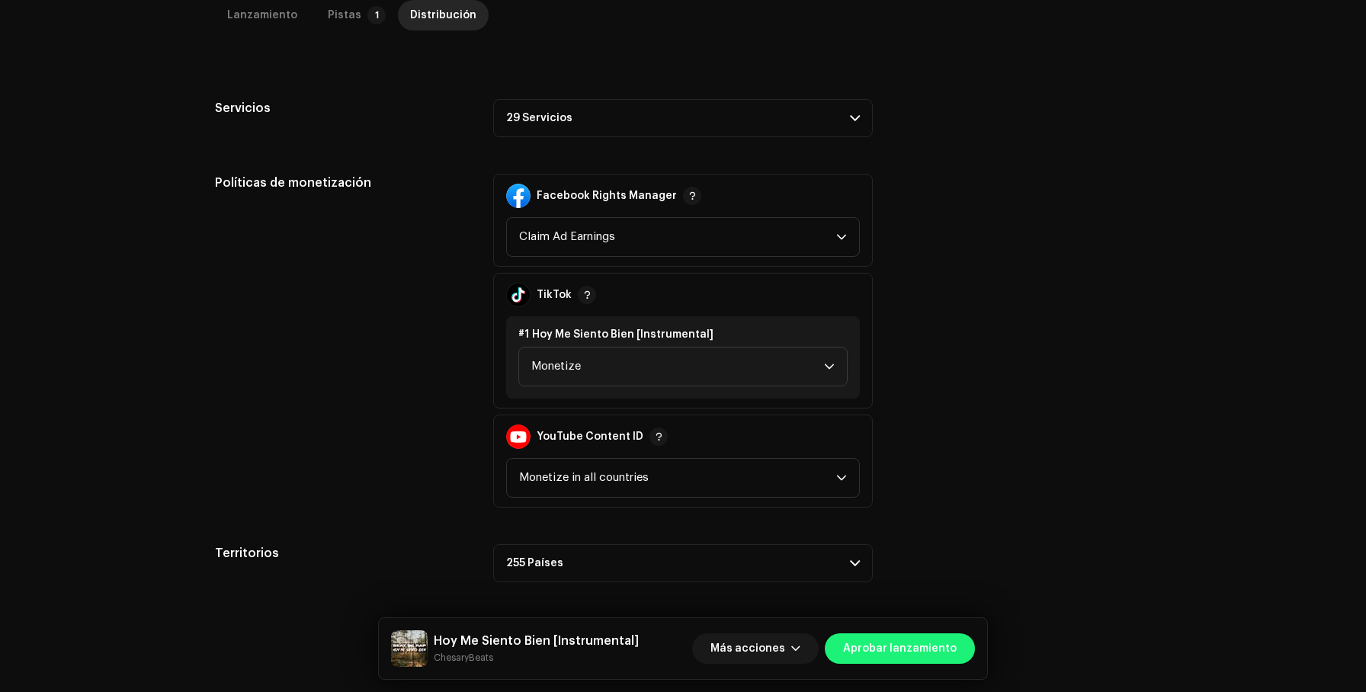
click at [899, 652] on span "Aprobar lanzamiento" at bounding box center [900, 648] width 114 height 30
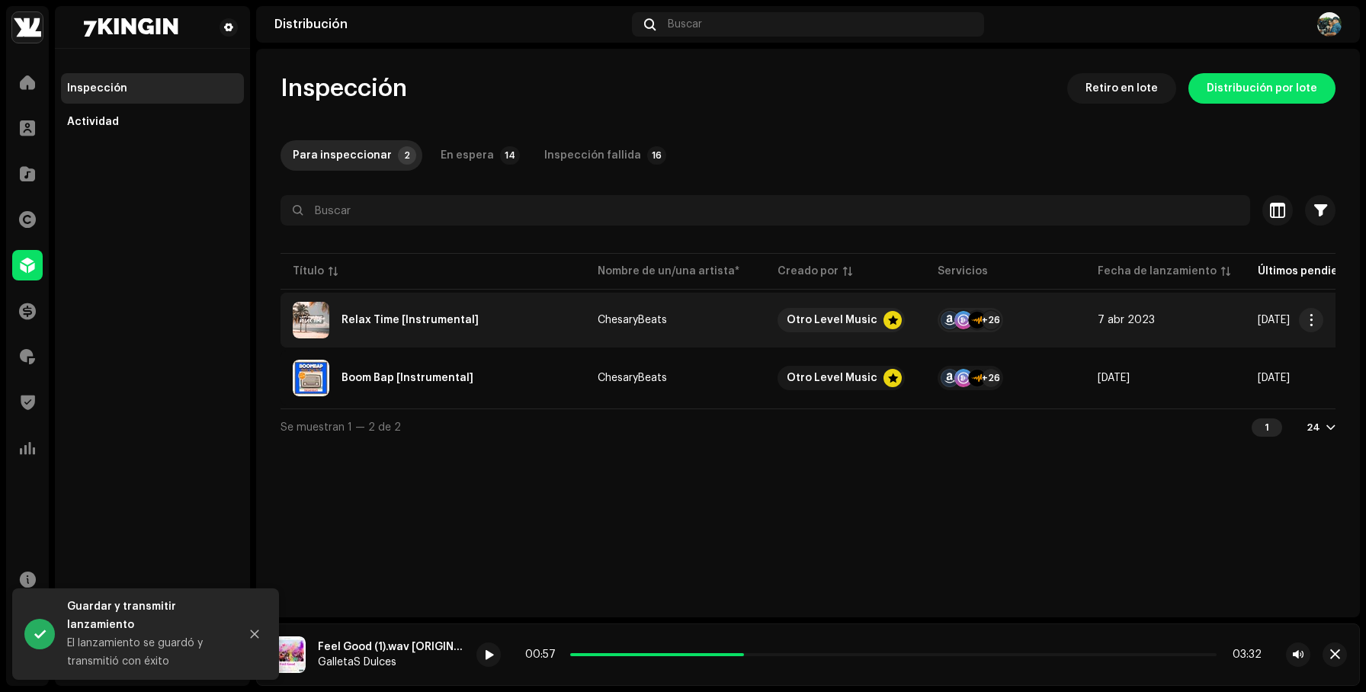
click at [553, 304] on div "Relax Time [Instrumental]" at bounding box center [433, 320] width 280 height 37
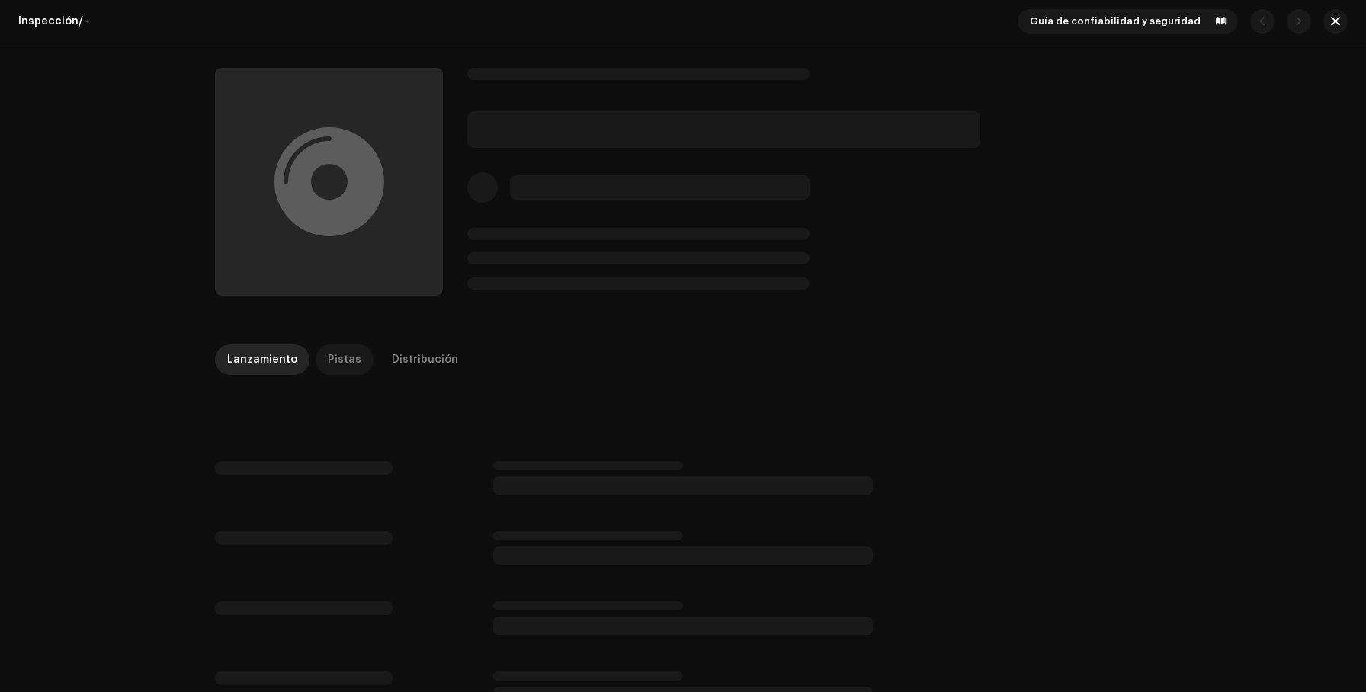
click at [354, 352] on div "Inspección / - Guía de confiabilidad y seguridad Lanzamiento Pistas Distribución" at bounding box center [683, 346] width 1366 height 692
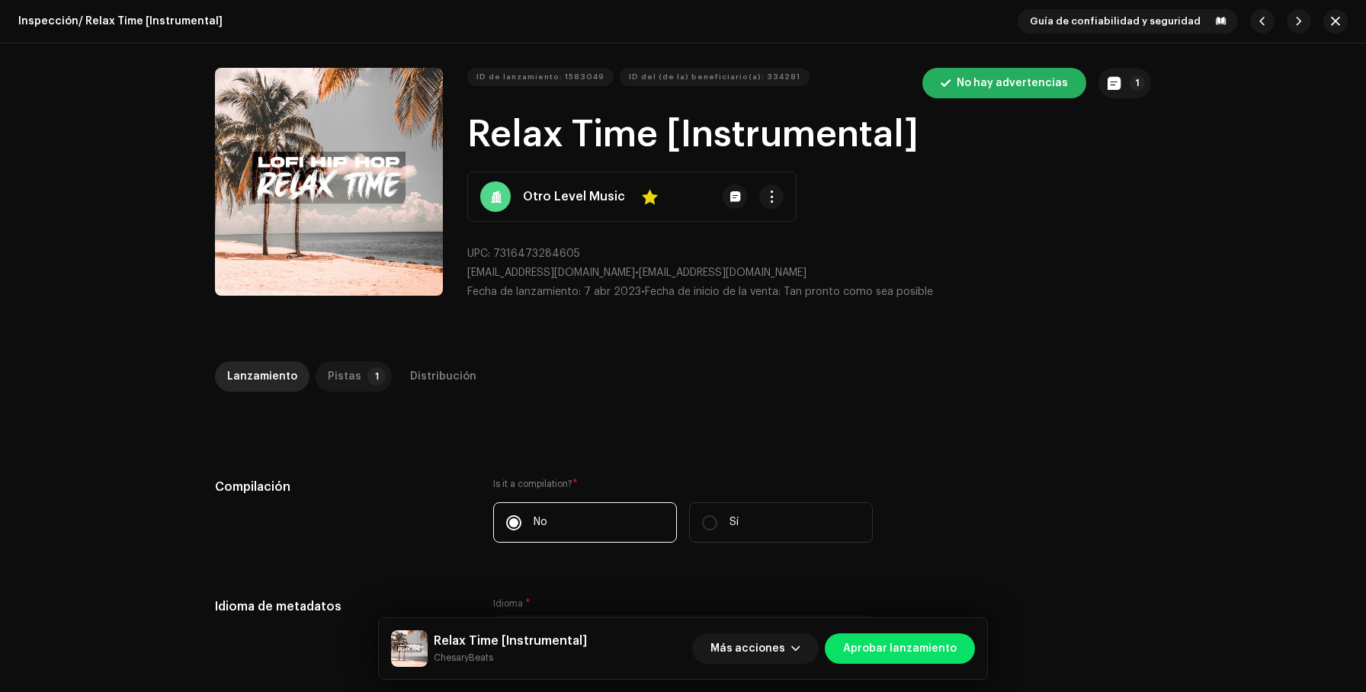
click at [353, 373] on p-tab "Pistas 1" at bounding box center [354, 376] width 76 height 30
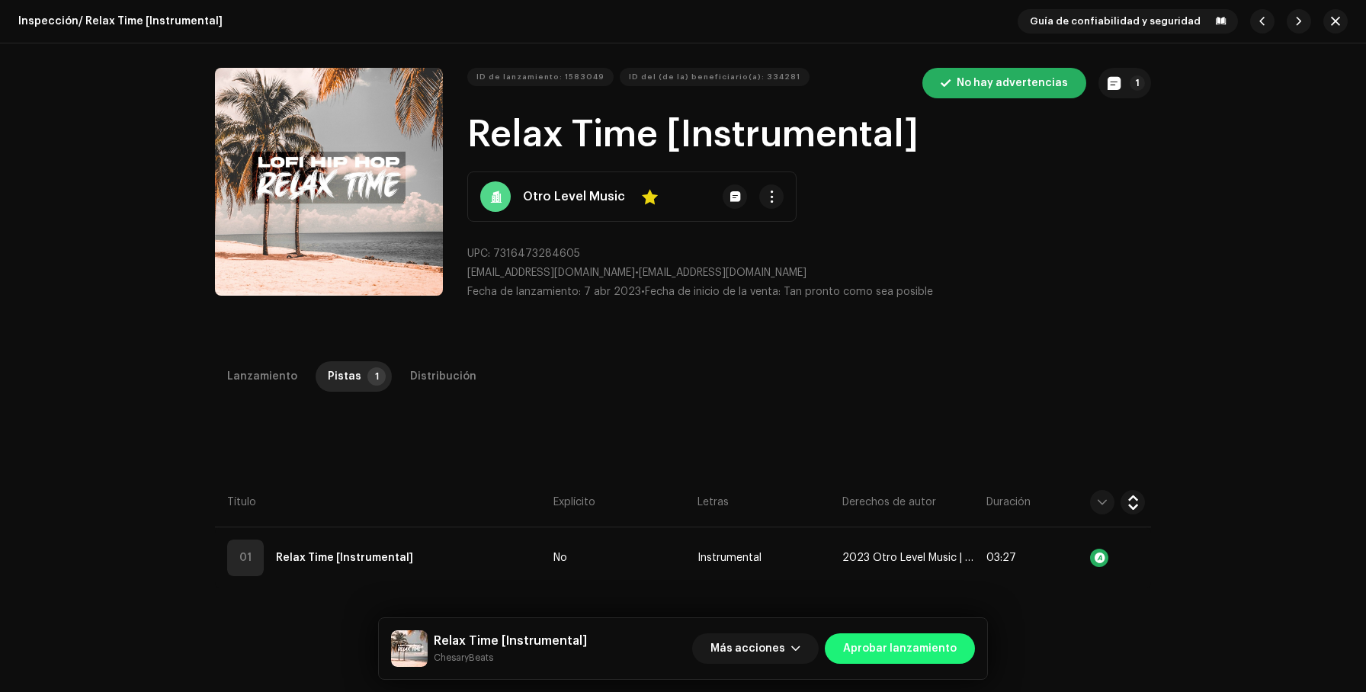
click at [896, 638] on span "Aprobar lanzamiento" at bounding box center [900, 648] width 114 height 30
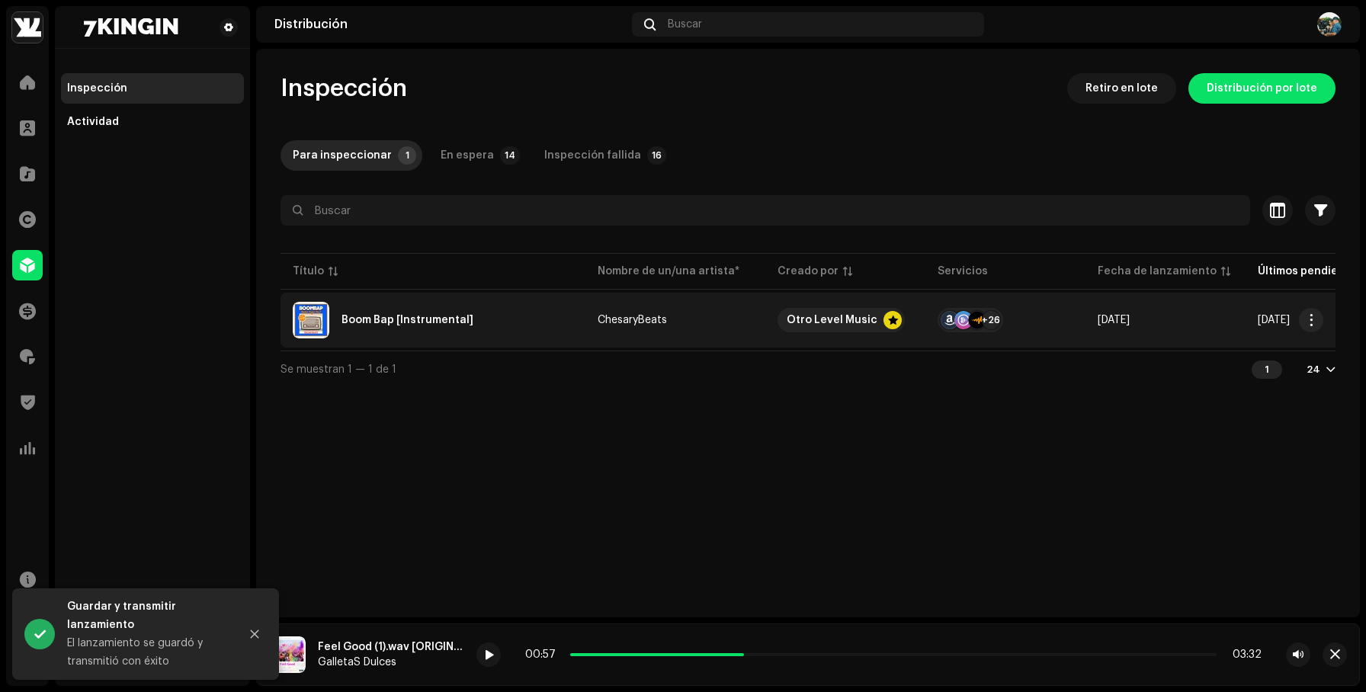
click at [706, 325] on re-a-table-link "ChesaryBeats" at bounding box center [675, 320] width 155 height 11
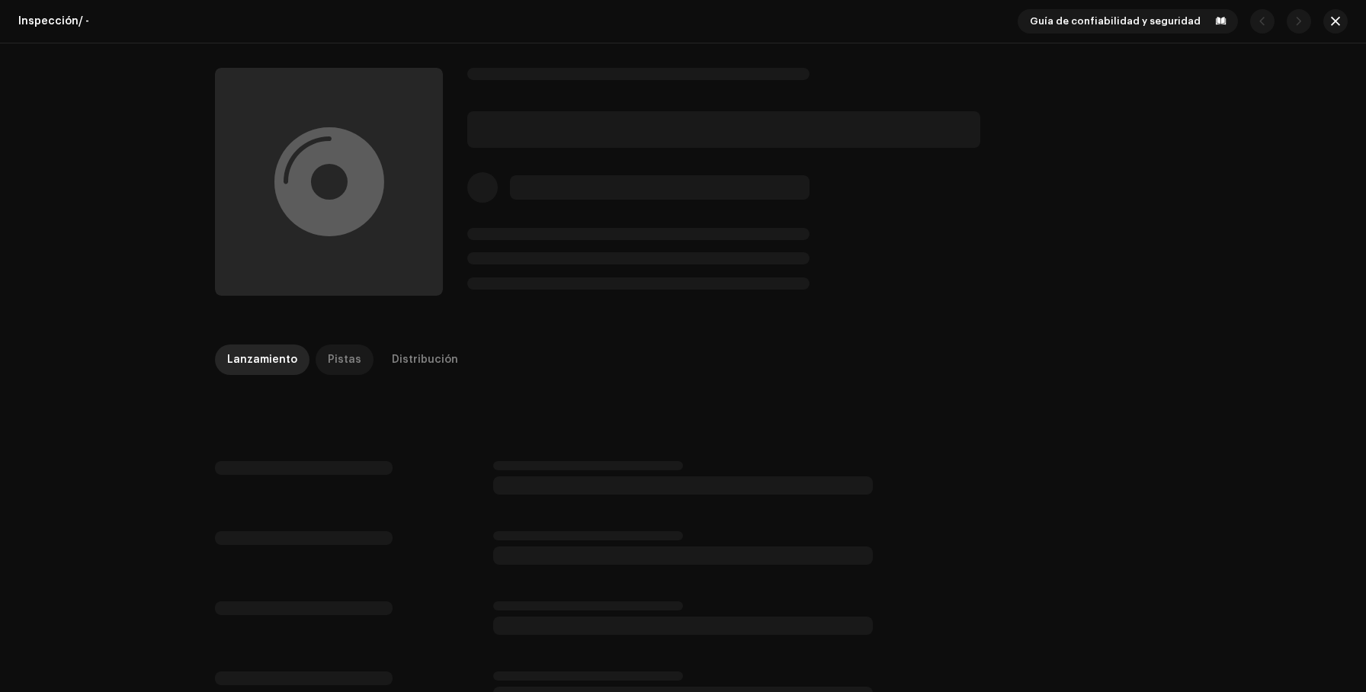
click at [345, 349] on div "Pistas" at bounding box center [345, 360] width 34 height 30
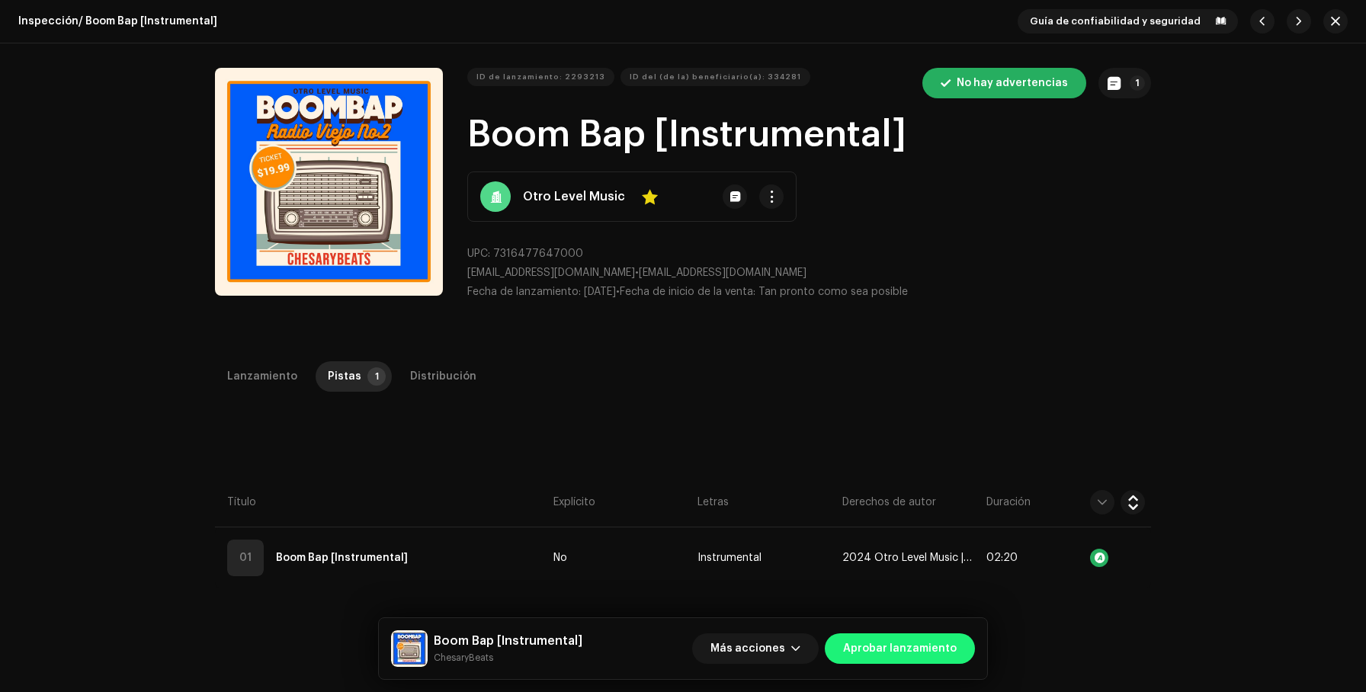
click at [934, 649] on span "Aprobar lanzamiento" at bounding box center [900, 648] width 114 height 30
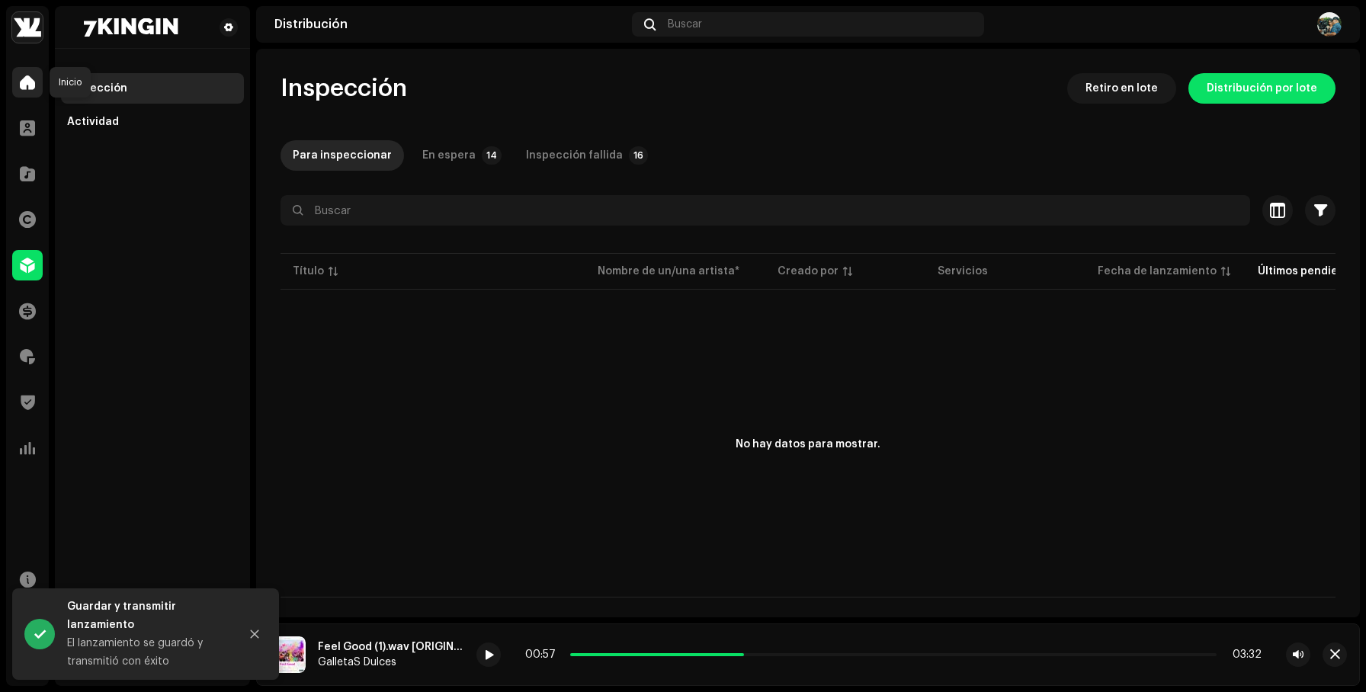
click at [26, 79] on span at bounding box center [27, 82] width 15 height 12
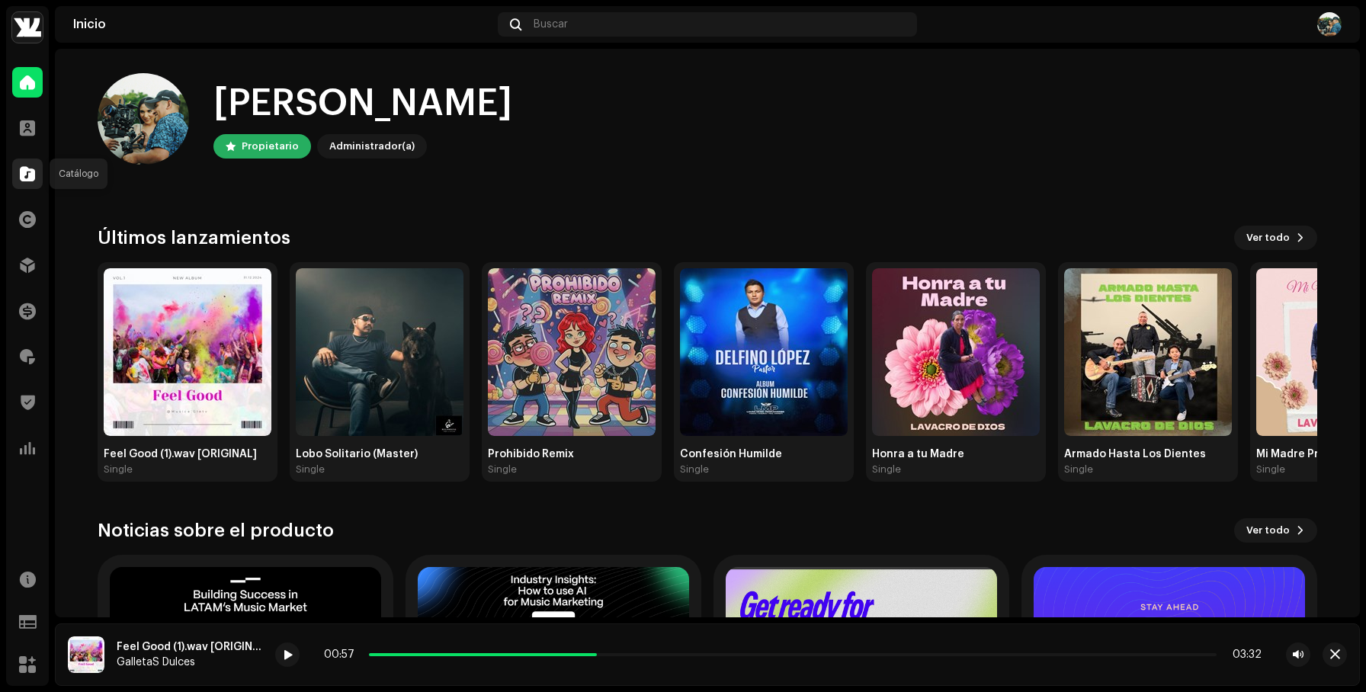
click at [27, 168] on span at bounding box center [27, 174] width 15 height 12
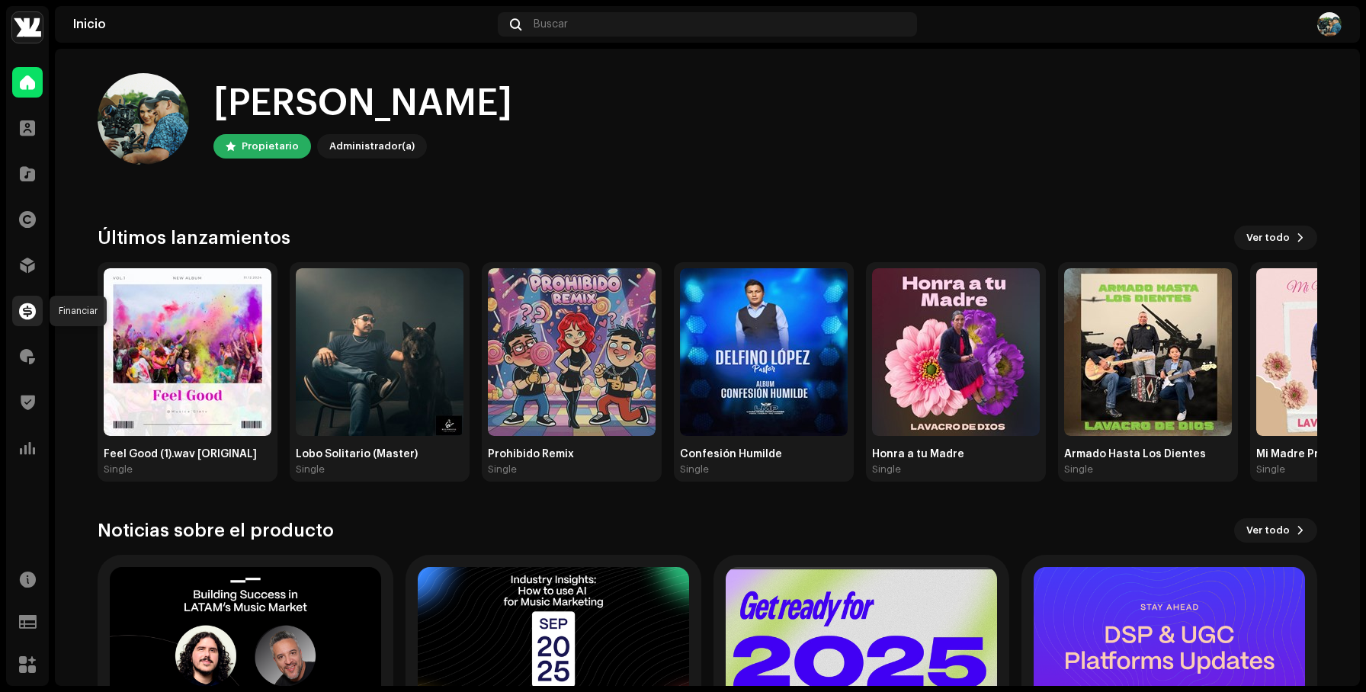
click at [30, 308] on span at bounding box center [27, 311] width 17 height 12
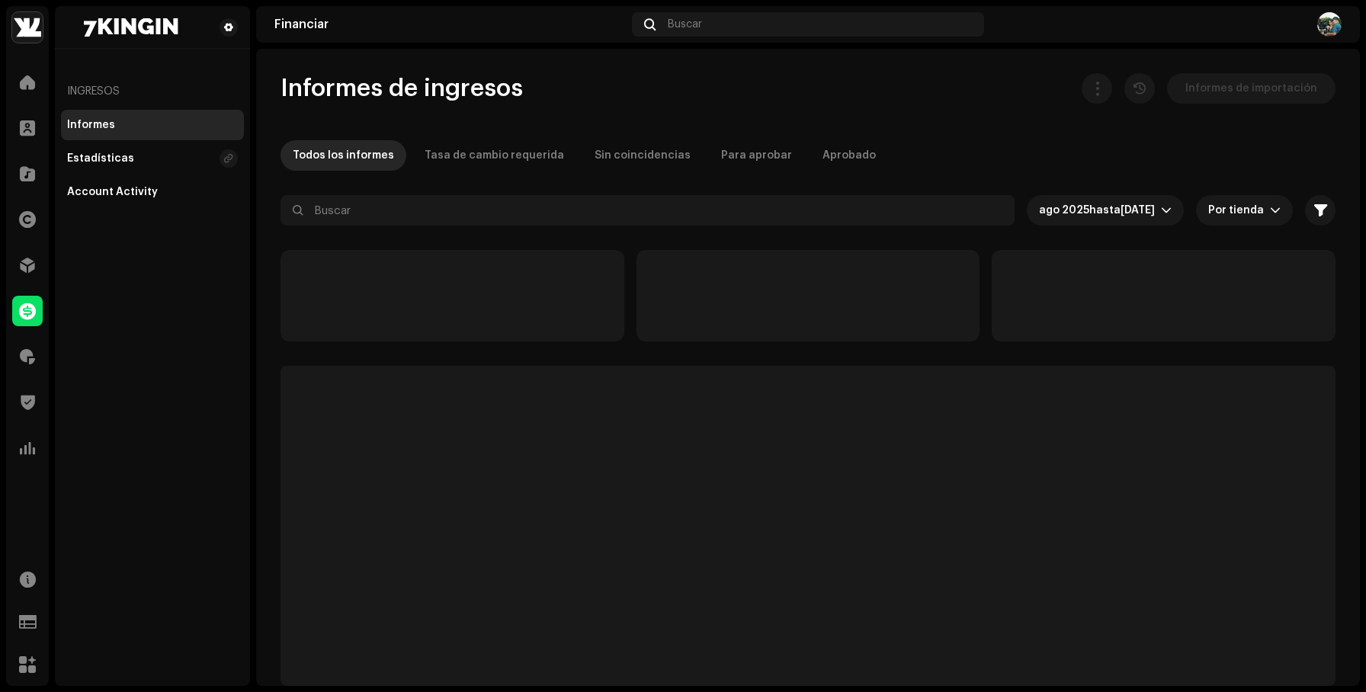
click at [30, 308] on span at bounding box center [27, 311] width 17 height 12
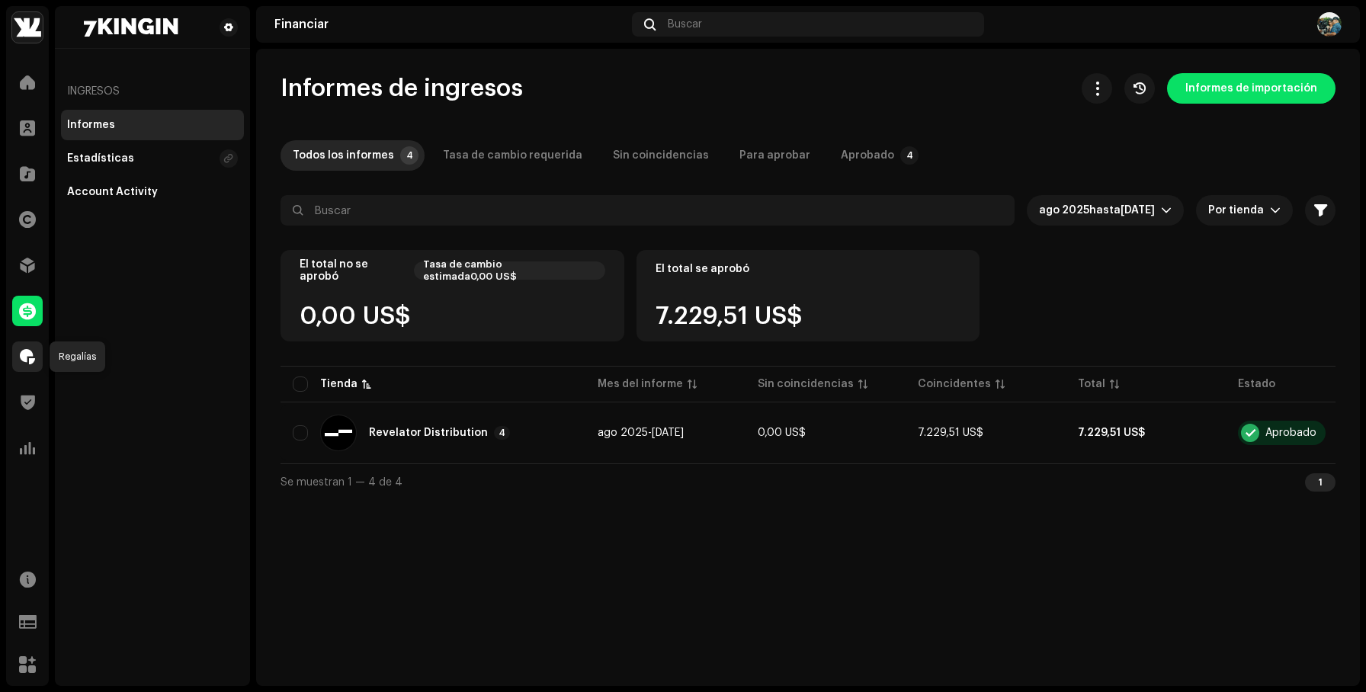
click at [39, 352] on div at bounding box center [27, 356] width 30 height 30
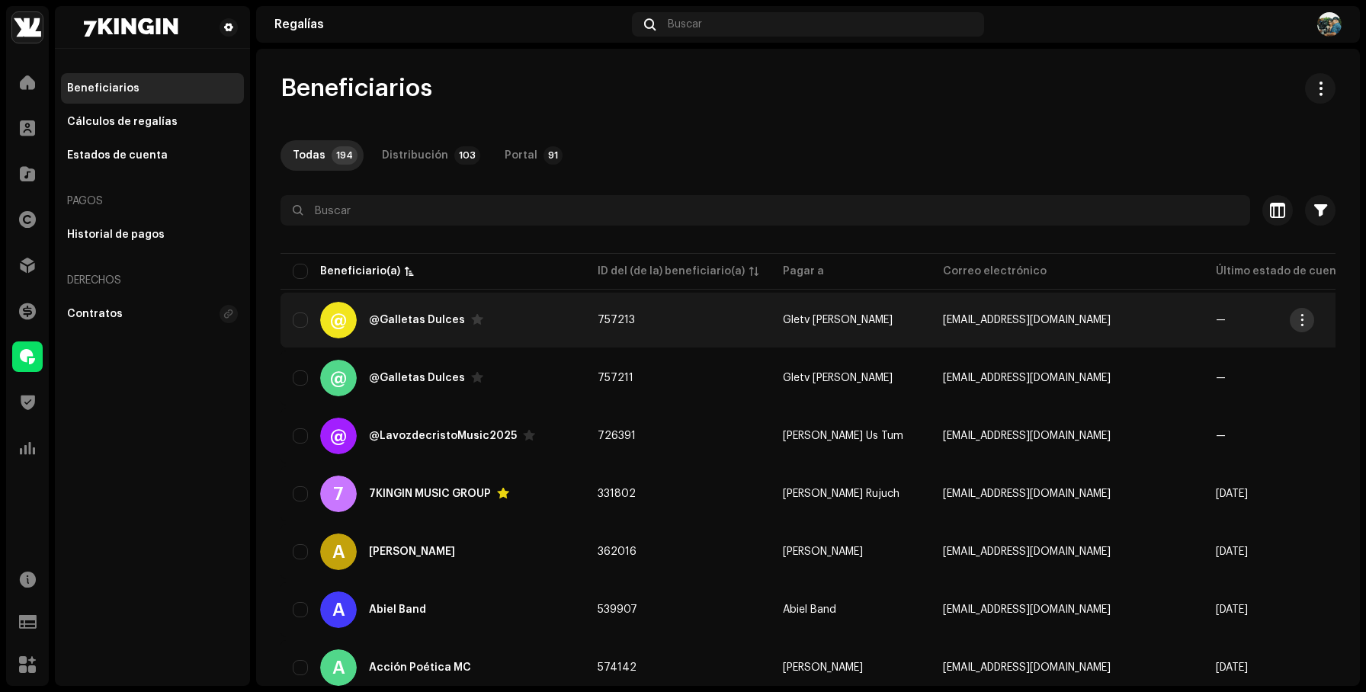
click at [1297, 315] on span "button" at bounding box center [1301, 320] width 11 height 12
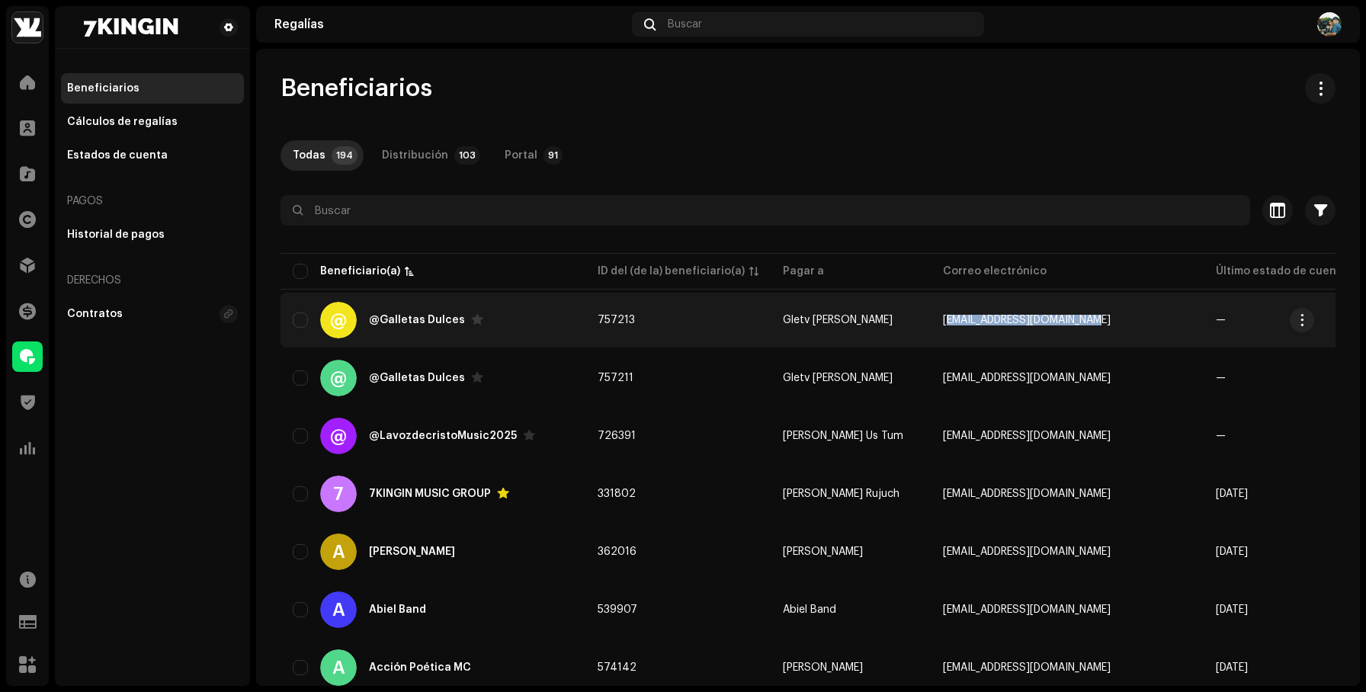
copy span "[EMAIL_ADDRESS][DOMAIN_NAME]"
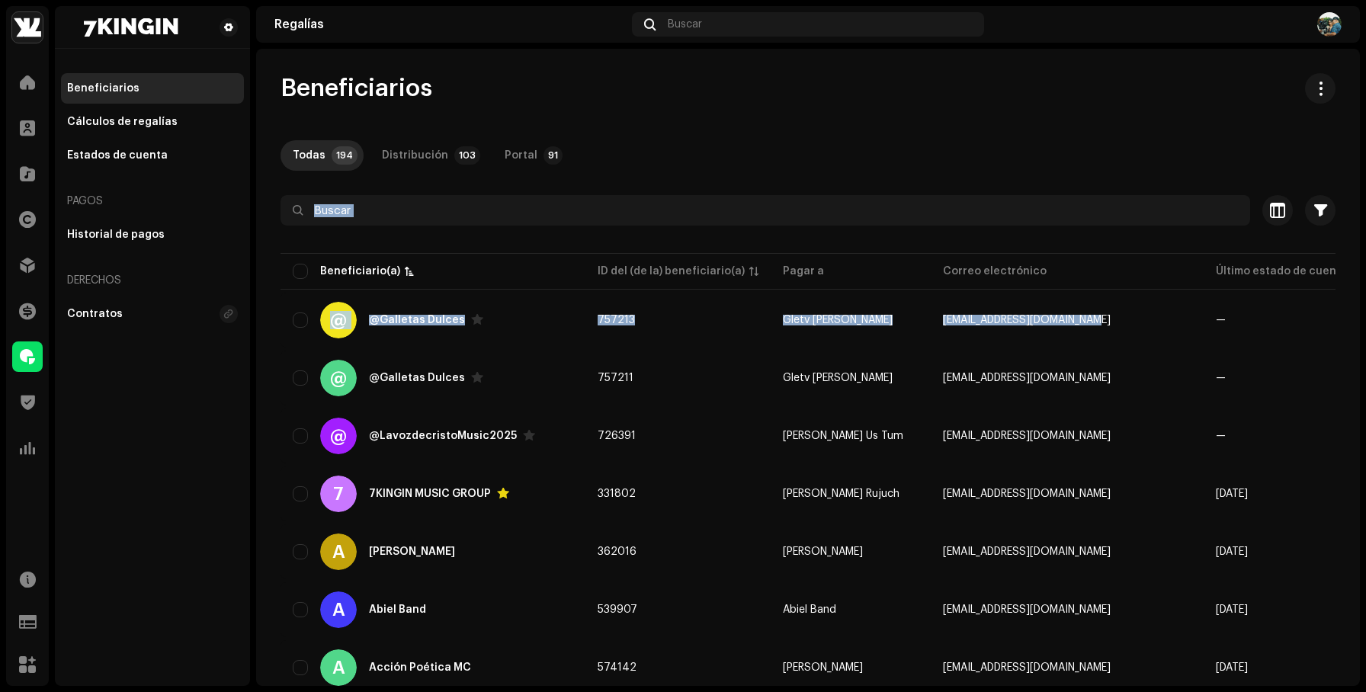
drag, startPoint x: 1114, startPoint y: 319, endPoint x: 907, endPoint y: 171, distance: 254.6
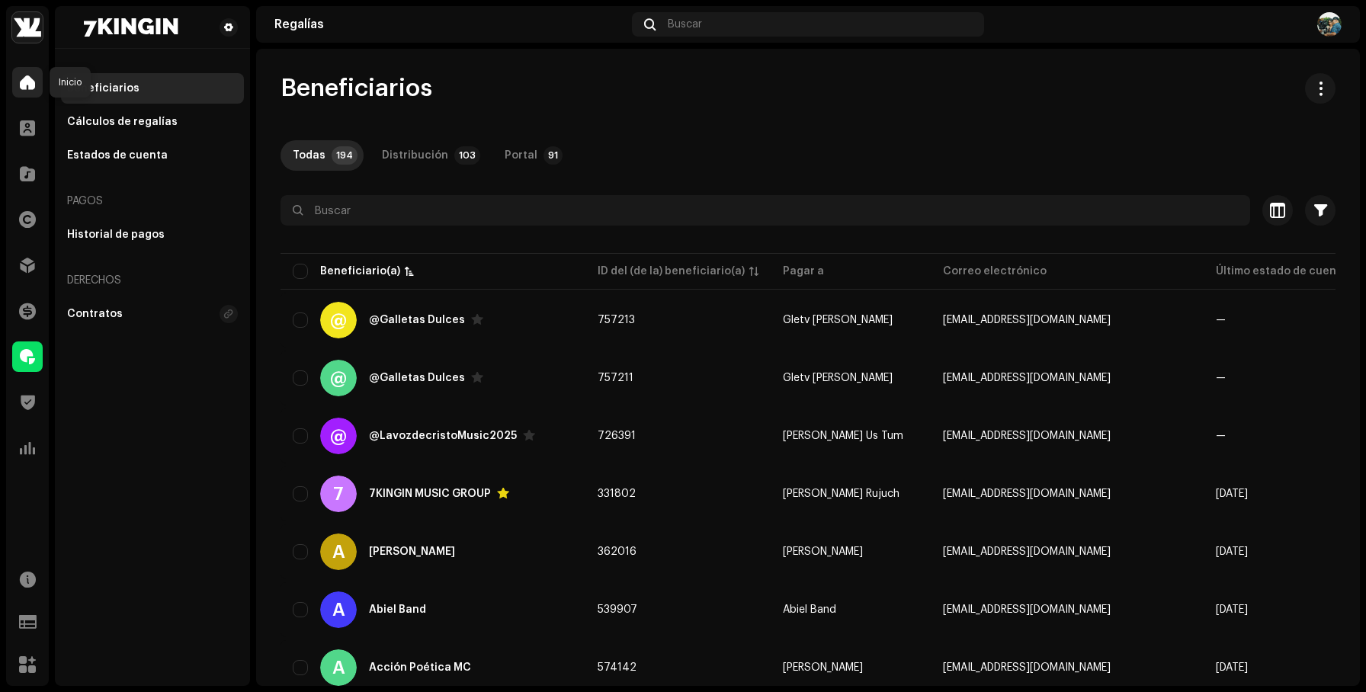
click at [29, 83] on span at bounding box center [27, 82] width 15 height 12
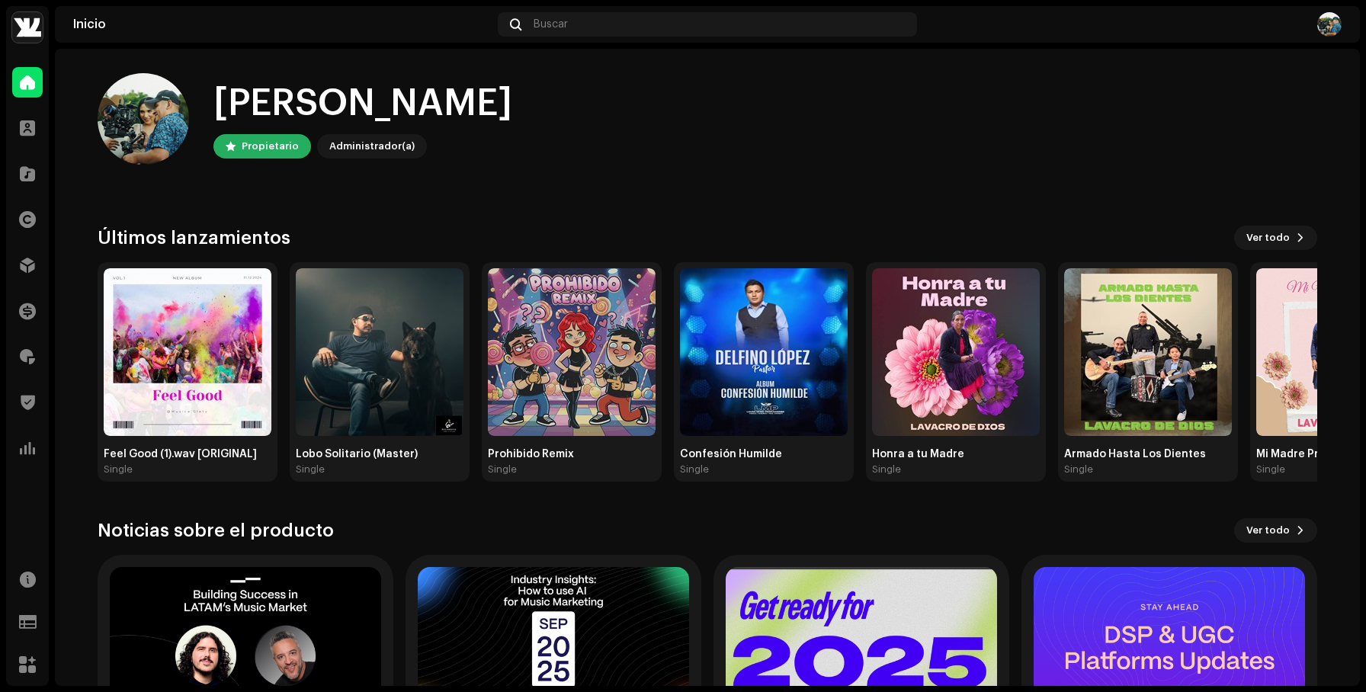
click at [1329, 34] on img at bounding box center [1329, 24] width 24 height 24
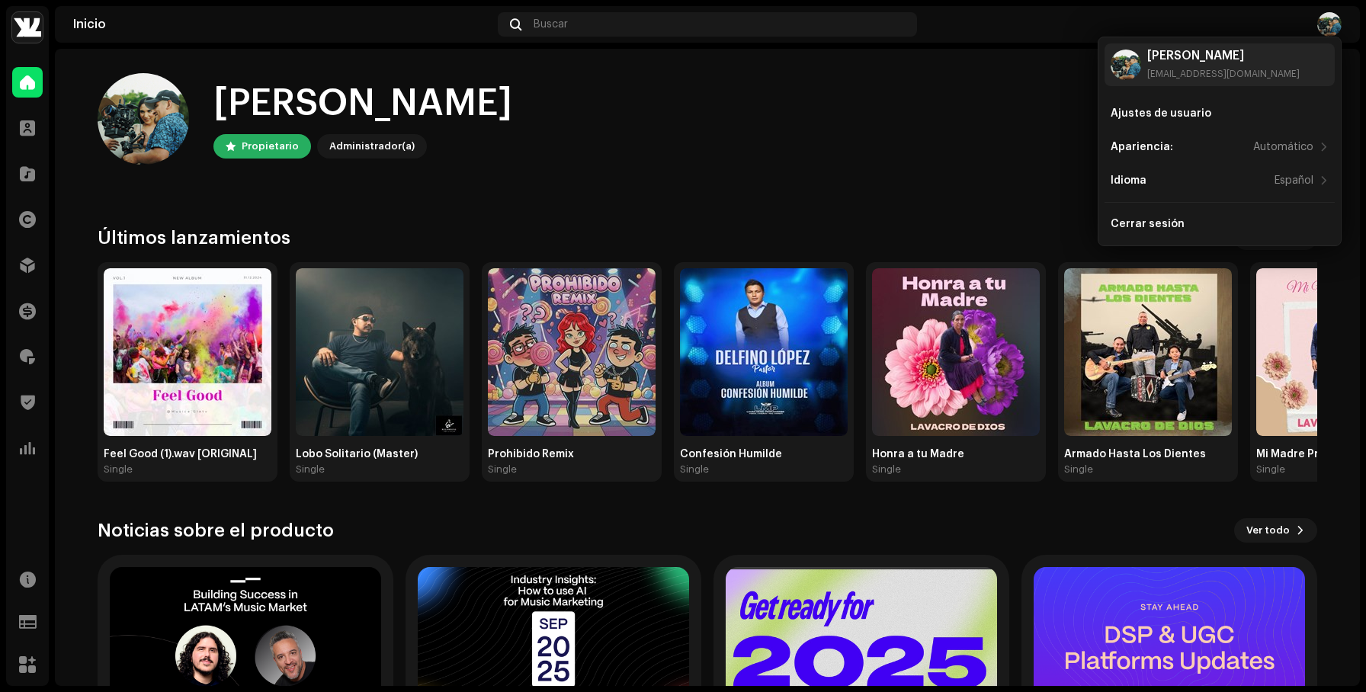
click at [1000, 174] on home-user "Hola, , Nick Propietario Administrador(a)" at bounding box center [707, 131] width 1219 height 116
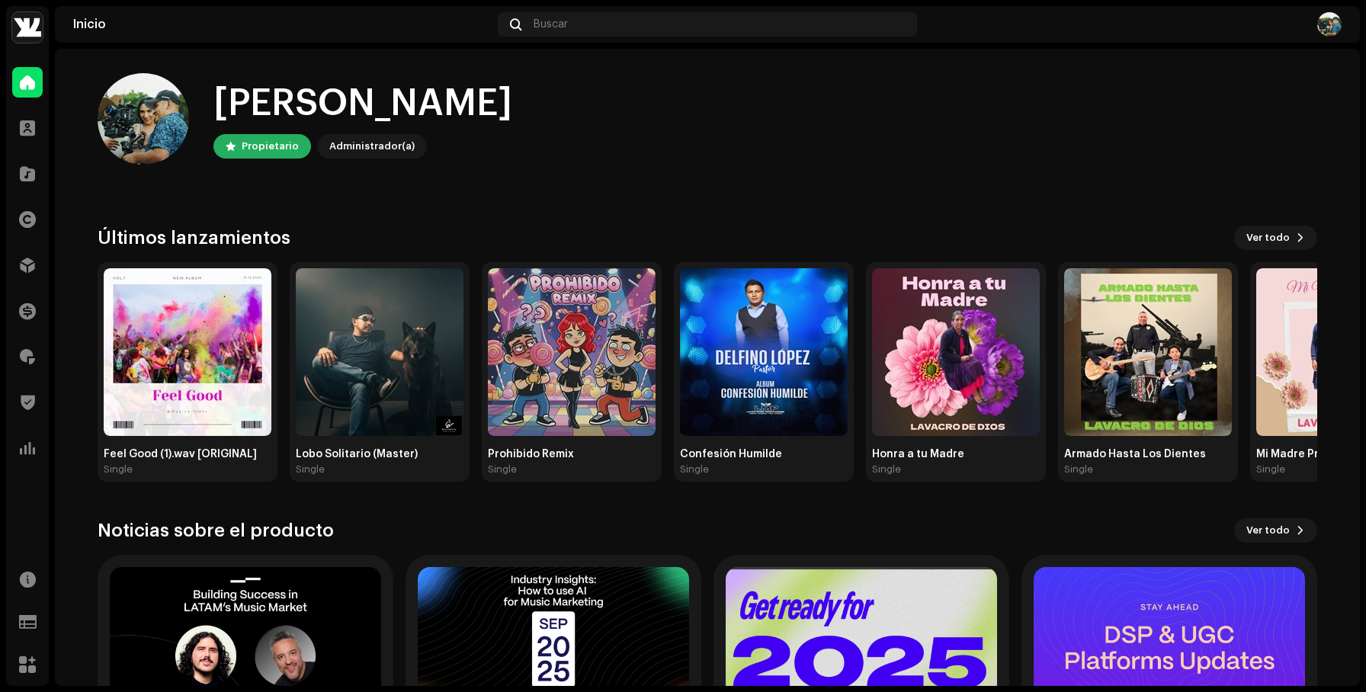
click at [1335, 21] on img at bounding box center [1329, 24] width 24 height 24
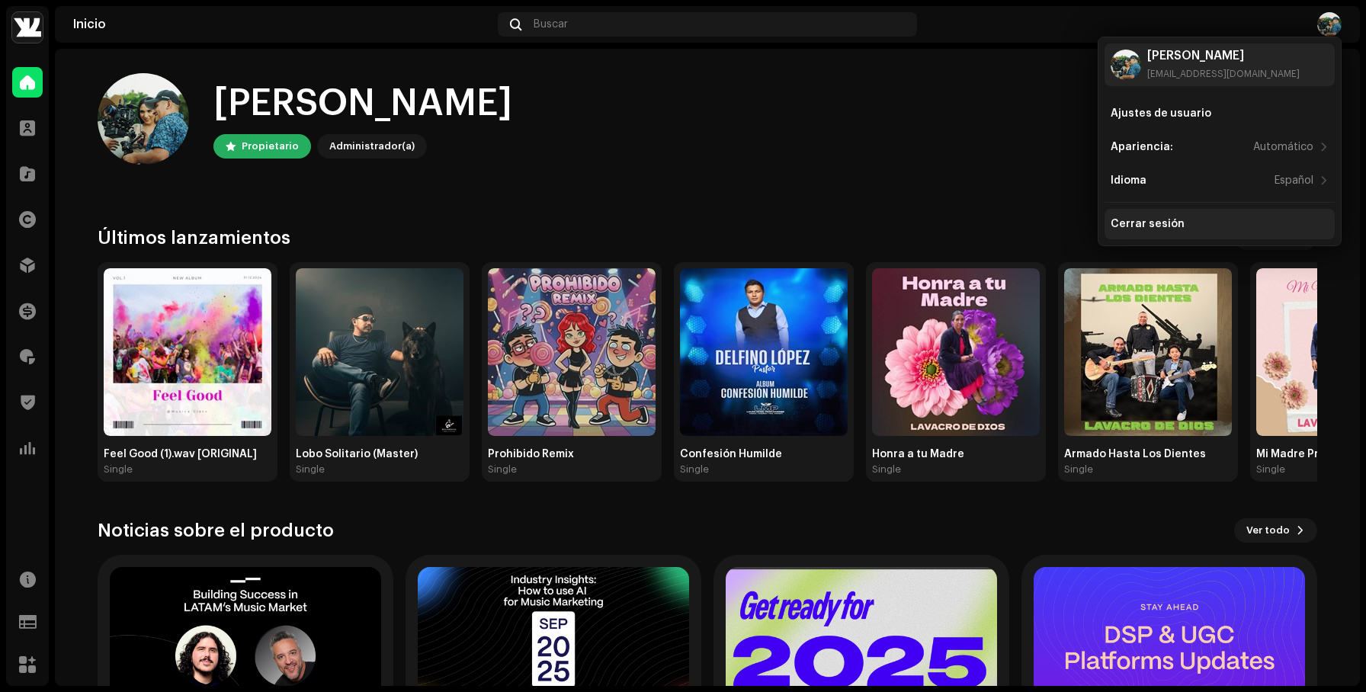
click at [1185, 219] on div "Cerrar sesión" at bounding box center [1219, 224] width 218 height 12
